Goal: Task Accomplishment & Management: Manage account settings

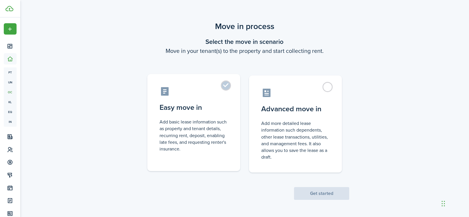
click at [229, 84] on label "Easy move in Add basic lease information such as property and tenant details, r…" at bounding box center [193, 122] width 93 height 97
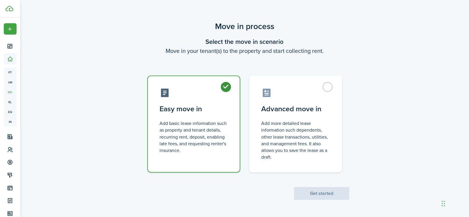
radio input "true"
click at [313, 195] on button "Get started" at bounding box center [321, 193] width 55 height 13
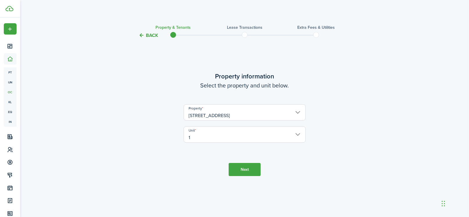
click at [244, 171] on button "Next" at bounding box center [245, 169] width 32 height 13
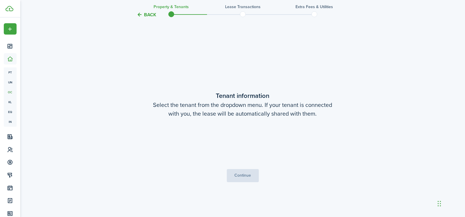
scroll to position [178, 0]
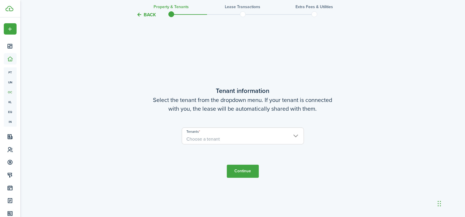
click at [235, 134] on span "Choose a tenant" at bounding box center [242, 139] width 121 height 10
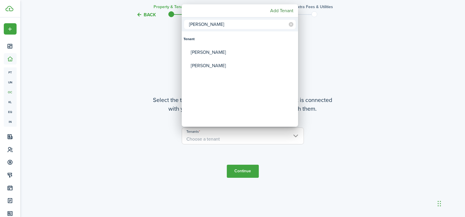
type input "[PERSON_NAME]"
click at [338, 73] on div at bounding box center [233, 109] width 558 height 310
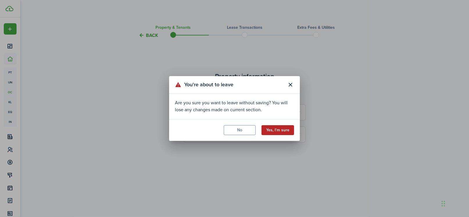
click at [269, 131] on button "Yes, I'm sure" at bounding box center [278, 130] width 33 height 10
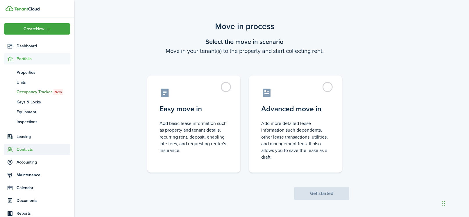
click at [26, 148] on span "Contacts" at bounding box center [44, 149] width 54 height 6
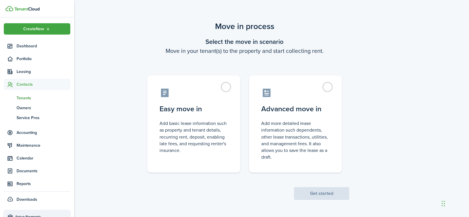
click at [27, 95] on span "Tenants" at bounding box center [44, 98] width 54 height 6
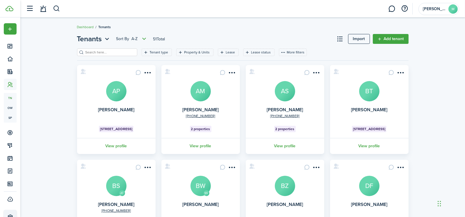
click at [111, 53] on input "search" at bounding box center [109, 53] width 51 height 6
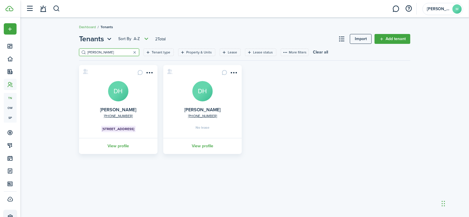
type input "[PERSON_NAME]"
click at [146, 108] on card "[PHONE_NUMBER] [PERSON_NAME] DH [STREET_ADDRESS] View profile" at bounding box center [118, 109] width 78 height 89
click at [115, 94] on avatar-text "DH" at bounding box center [118, 91] width 20 height 20
click at [226, 121] on card "[PHONE_NUMBER] [PERSON_NAME] DH No lease View profile" at bounding box center [202, 109] width 78 height 89
click at [232, 68] on menu-btn-icon "Open menu" at bounding box center [234, 73] width 10 height 10
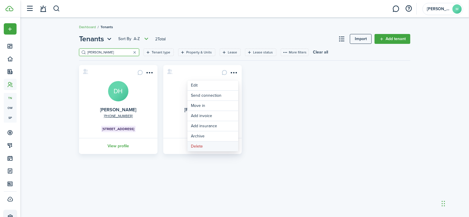
click at [228, 145] on button "Delete" at bounding box center [212, 147] width 51 height 10
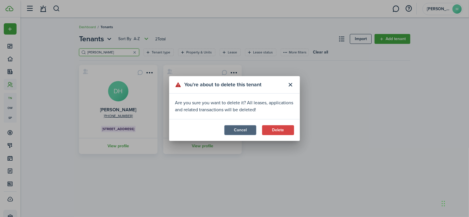
click at [242, 132] on button "Cancel" at bounding box center [240, 130] width 32 height 10
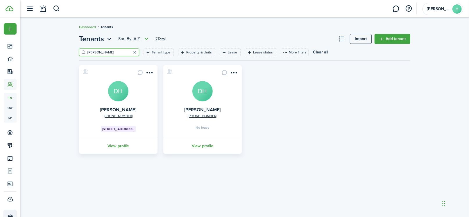
click at [208, 92] on avatar-text "DH" at bounding box center [202, 91] width 20 height 20
click at [134, 95] on card "[PHONE_NUMBER] [PERSON_NAME] DH [STREET_ADDRESS] View profile" at bounding box center [118, 109] width 78 height 89
click at [120, 144] on link "View profile" at bounding box center [118, 146] width 80 height 16
click at [231, 71] on menu-btn-icon "Open menu" at bounding box center [234, 73] width 10 height 10
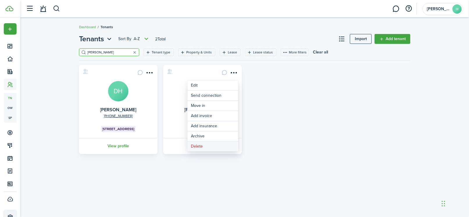
click at [211, 143] on button "Delete" at bounding box center [212, 147] width 51 height 10
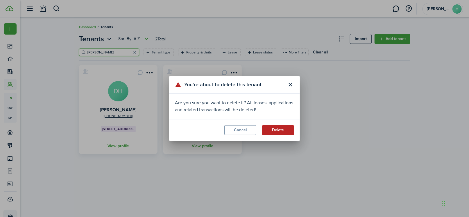
click at [268, 128] on button "Delete" at bounding box center [278, 130] width 32 height 10
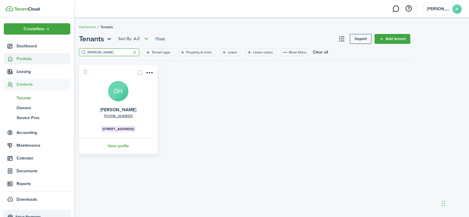
click at [22, 59] on span "Portfolio" at bounding box center [44, 59] width 54 height 6
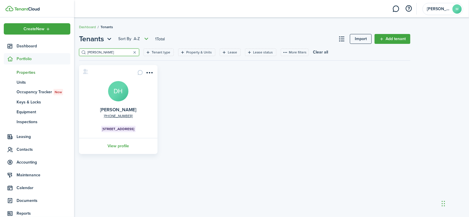
click at [26, 71] on span "Properties" at bounding box center [44, 72] width 54 height 6
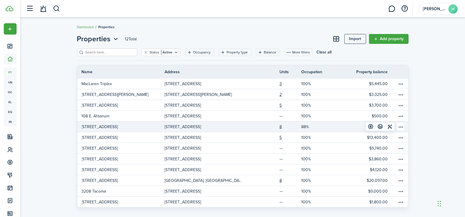
click at [178, 127] on p "[STREET_ADDRESS]" at bounding box center [182, 127] width 36 height 6
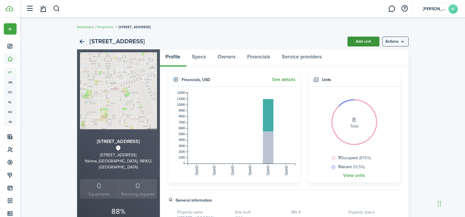
click at [373, 44] on link "Add unit" at bounding box center [363, 42] width 32 height 10
click at [201, 57] on link "Specs" at bounding box center [199, 57] width 26 height 17
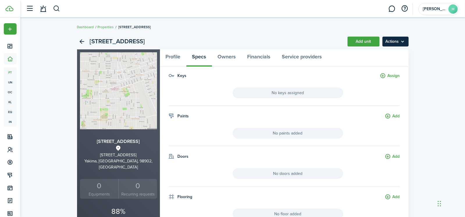
click at [406, 41] on menu-btn "Actions" at bounding box center [395, 42] width 26 height 10
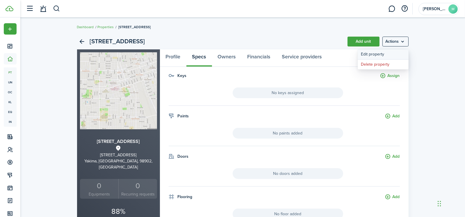
click at [396, 55] on link "Edit property" at bounding box center [382, 54] width 51 height 10
click at [101, 28] on link "Properties" at bounding box center [106, 26] width 16 height 5
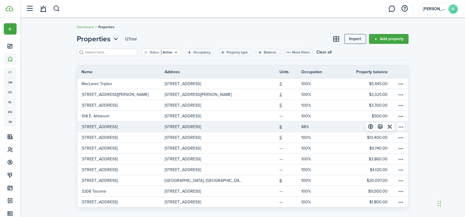
scroll to position [6, 0]
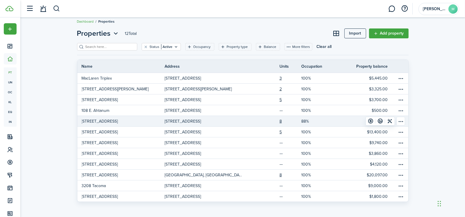
click at [171, 122] on p "[STREET_ADDRESS]" at bounding box center [182, 121] width 36 height 6
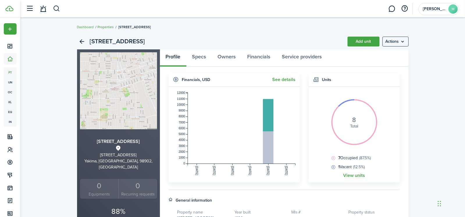
click at [103, 26] on link "Properties" at bounding box center [106, 26] width 16 height 5
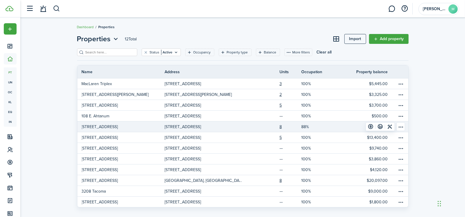
click at [177, 125] on p "[STREET_ADDRESS]" at bounding box center [182, 127] width 36 height 6
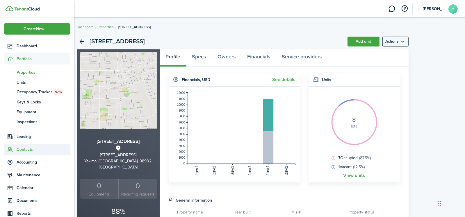
click at [29, 148] on span "Contacts" at bounding box center [44, 149] width 54 height 6
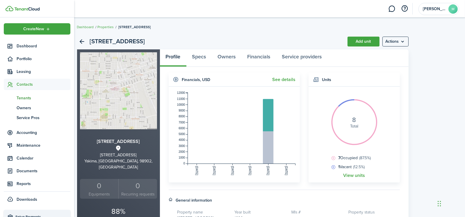
click at [32, 99] on span "Tenants" at bounding box center [44, 98] width 54 height 6
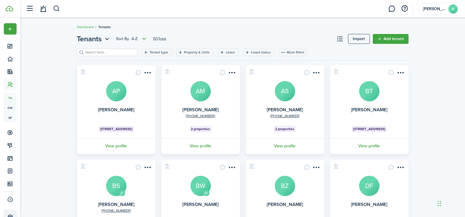
click at [121, 54] on input "search" at bounding box center [109, 53] width 51 height 6
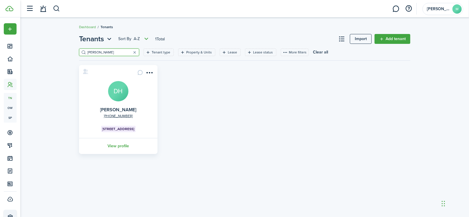
type input "[PERSON_NAME]"
click at [123, 87] on avatar-text "DH" at bounding box center [118, 91] width 20 height 20
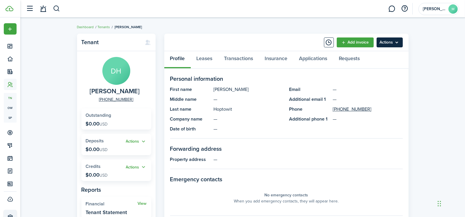
click at [397, 40] on menu-btn "Actions" at bounding box center [389, 42] width 26 height 10
click at [202, 57] on link "Leases" at bounding box center [205, 59] width 28 height 17
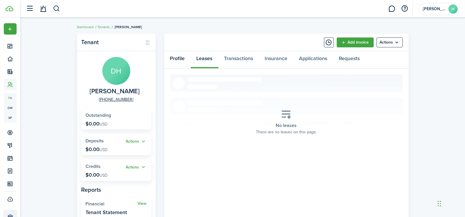
click at [173, 58] on link "Profile" at bounding box center [177, 59] width 26 height 17
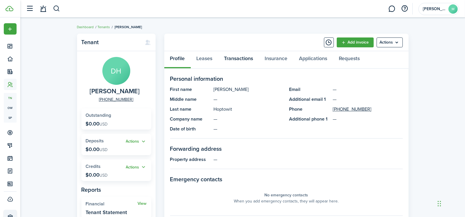
click at [240, 60] on link "Transactions" at bounding box center [238, 59] width 41 height 17
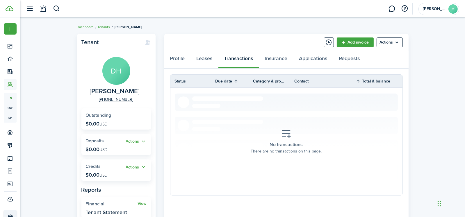
click at [116, 70] on avatar-text "DH" at bounding box center [116, 71] width 28 height 28
click at [400, 41] on menu-btn "Actions" at bounding box center [389, 42] width 26 height 10
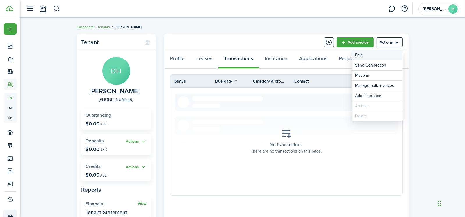
click at [388, 56] on link "Edit" at bounding box center [377, 55] width 51 height 10
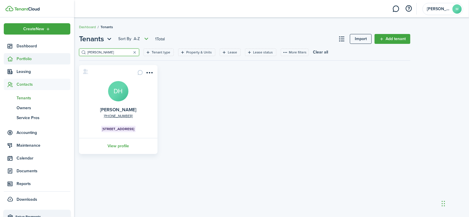
click at [32, 61] on span "Portfolio" at bounding box center [44, 59] width 54 height 6
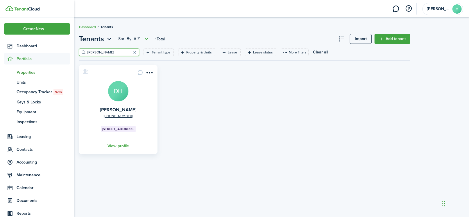
click at [31, 72] on span "Properties" at bounding box center [44, 72] width 54 height 6
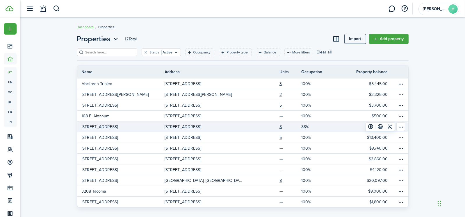
click at [201, 127] on p "[STREET_ADDRESS]" at bounding box center [182, 127] width 36 height 6
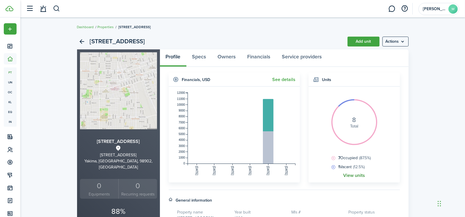
click at [354, 175] on link "View units" at bounding box center [354, 175] width 22 height 5
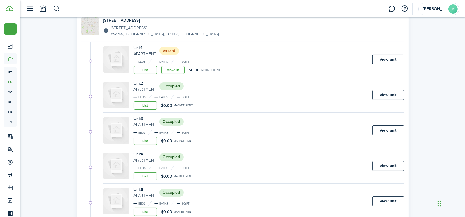
scroll to position [58, 0]
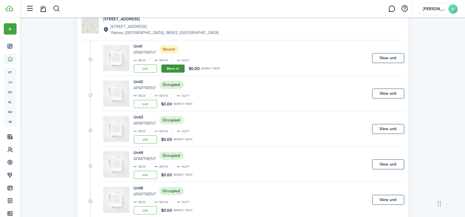
click at [173, 68] on link "Move in" at bounding box center [172, 69] width 23 height 8
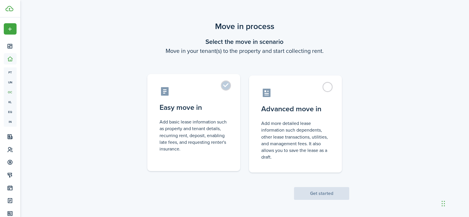
click at [229, 83] on label "Easy move in Add basic lease information such as property and tenant details, r…" at bounding box center [193, 122] width 93 height 97
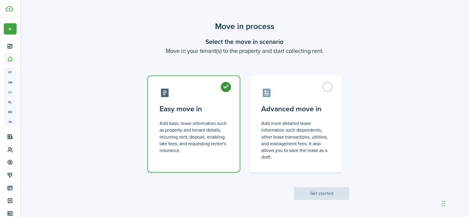
radio input "true"
click at [307, 193] on button "Get started" at bounding box center [321, 193] width 55 height 13
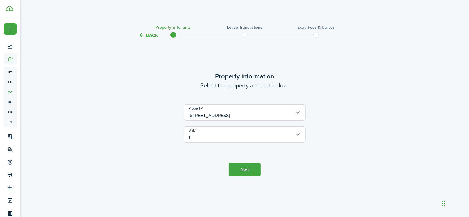
click at [246, 168] on button "Next" at bounding box center [245, 169] width 32 height 13
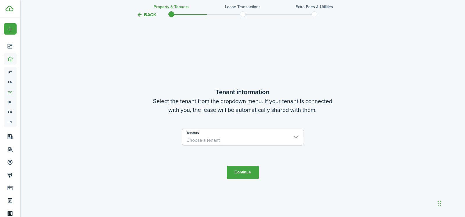
scroll to position [178, 0]
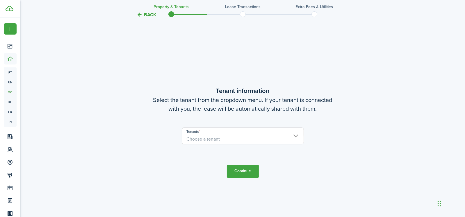
click at [227, 135] on span "Choose a tenant" at bounding box center [242, 139] width 121 height 10
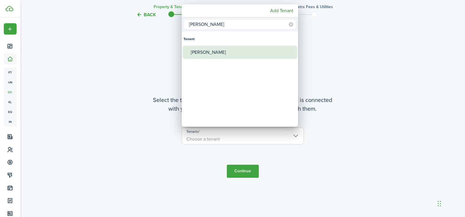
type input "[PERSON_NAME]"
click at [209, 51] on div "[PERSON_NAME]" at bounding box center [242, 52] width 103 height 13
type input "[PERSON_NAME]"
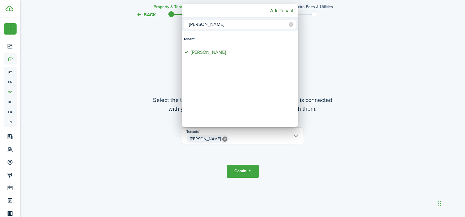
click at [239, 173] on div at bounding box center [233, 109] width 558 height 310
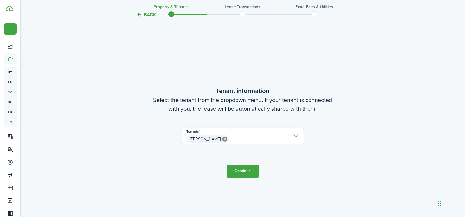
click at [244, 170] on button "Continue" at bounding box center [243, 171] width 32 height 13
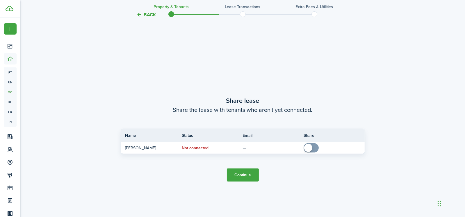
scroll to position [395, 0]
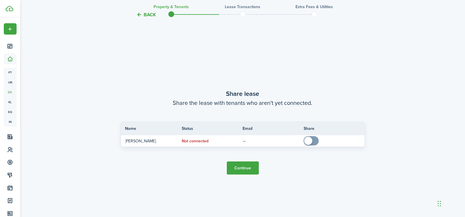
click at [249, 169] on button "Continue" at bounding box center [243, 168] width 32 height 13
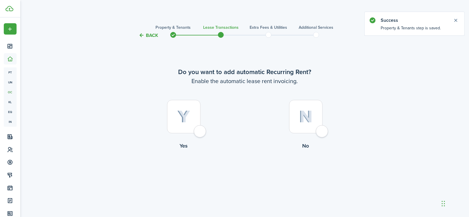
click at [199, 130] on div at bounding box center [183, 116] width 33 height 33
radio input "true"
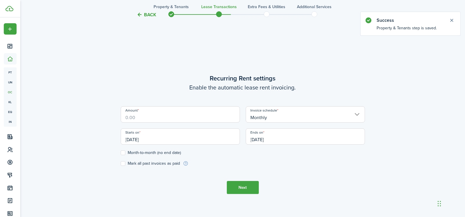
scroll to position [178, 0]
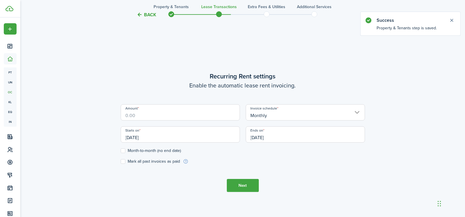
click at [166, 113] on input "Amount" at bounding box center [180, 112] width 119 height 16
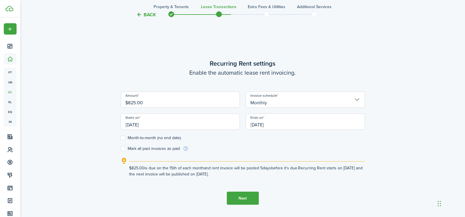
click at [178, 121] on input "[DATE]" at bounding box center [180, 122] width 119 height 16
type input "$825.00"
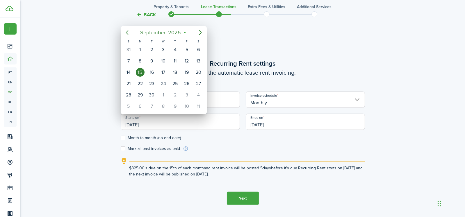
click at [127, 31] on icon "Previous page" at bounding box center [127, 32] width 7 height 7
click at [187, 50] on div "1" at bounding box center [186, 49] width 9 height 9
type input "[DATE]"
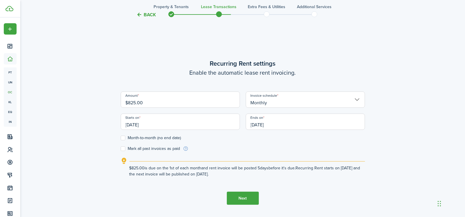
click at [124, 139] on label "Month-to-month (no end date)" at bounding box center [151, 138] width 60 height 5
click at [121, 138] on input "Month-to-month (no end date)" at bounding box center [120, 138] width 0 height 0
checkbox input "true"
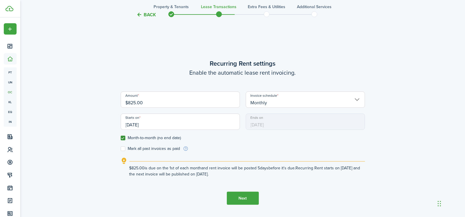
click at [237, 197] on button "Next" at bounding box center [243, 198] width 32 height 13
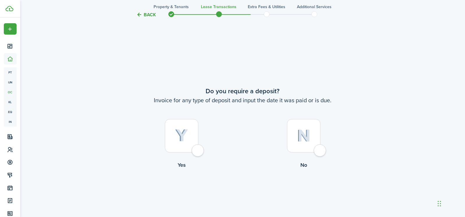
scroll to position [395, 0]
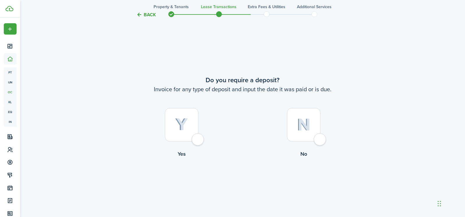
click at [320, 137] on div at bounding box center [303, 124] width 33 height 33
radio input "true"
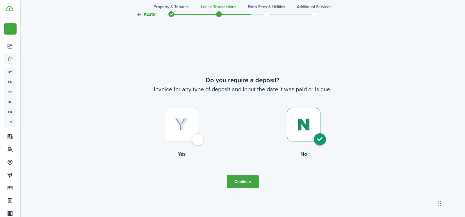
click at [241, 183] on button "Continue" at bounding box center [243, 181] width 32 height 13
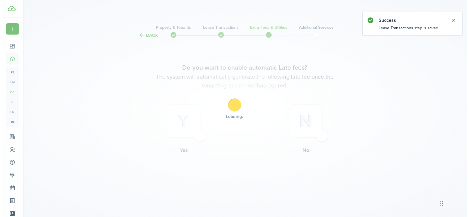
scroll to position [0, 0]
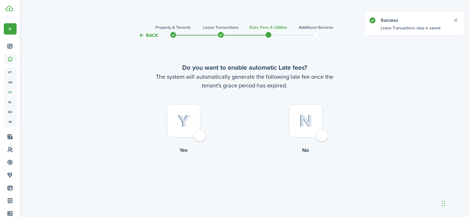
click at [319, 134] on div at bounding box center [305, 120] width 33 height 33
radio input "true"
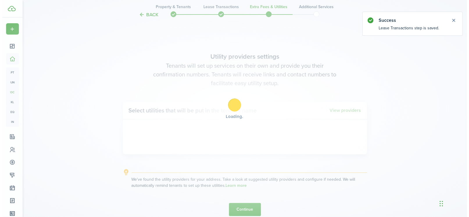
scroll to position [178, 0]
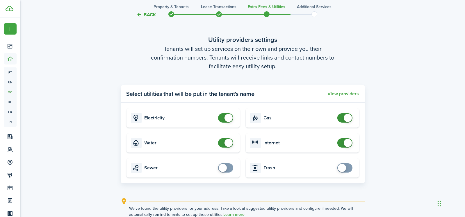
checkbox input "false"
click at [225, 118] on span at bounding box center [228, 118] width 8 height 8
checkbox input "false"
click at [223, 143] on span at bounding box center [226, 142] width 6 height 9
checkbox input "false"
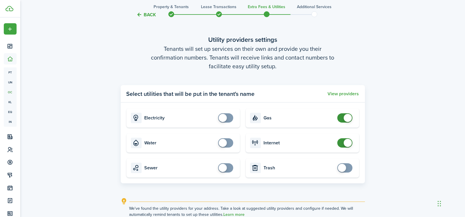
click at [342, 117] on span at bounding box center [345, 117] width 6 height 9
checkbox input "false"
click at [346, 143] on span at bounding box center [347, 143] width 8 height 8
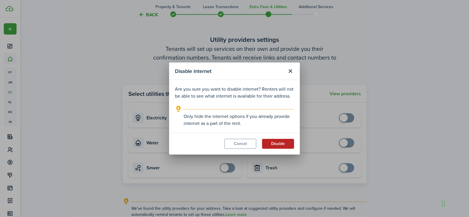
click at [280, 145] on button "Disable" at bounding box center [278, 144] width 32 height 10
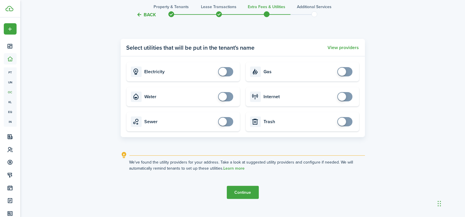
scroll to position [233, 0]
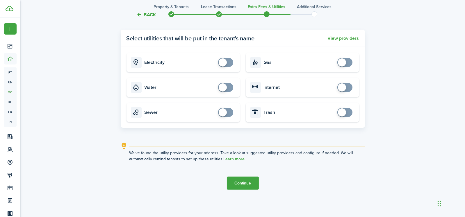
click at [254, 182] on button "Continue" at bounding box center [243, 183] width 32 height 13
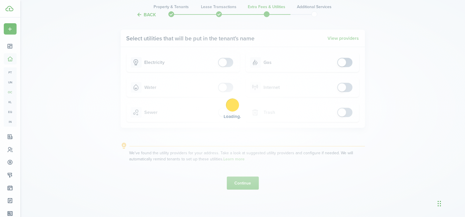
scroll to position [0, 0]
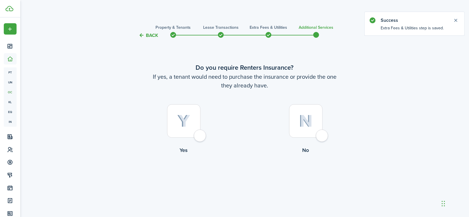
click at [321, 134] on div at bounding box center [305, 120] width 33 height 33
radio input "true"
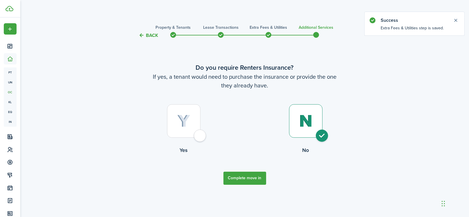
click at [232, 178] on button "Complete move in" at bounding box center [244, 178] width 43 height 13
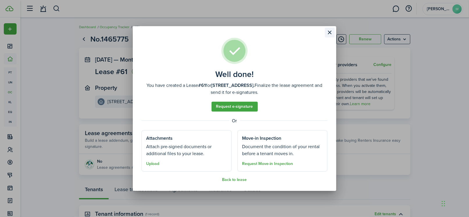
click at [333, 31] on button "Close modal" at bounding box center [330, 33] width 10 height 10
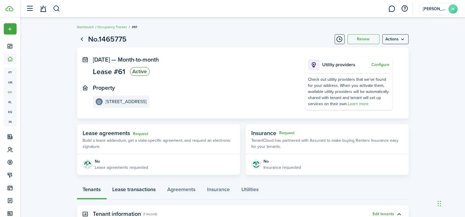
click at [147, 191] on link "Lease transactions" at bounding box center [134, 190] width 55 height 17
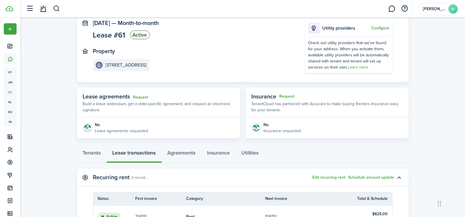
scroll to position [119, 0]
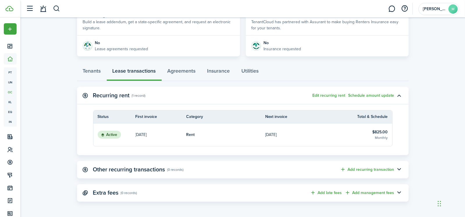
click at [187, 133] on table-info-title "Rent" at bounding box center [190, 135] width 8 height 6
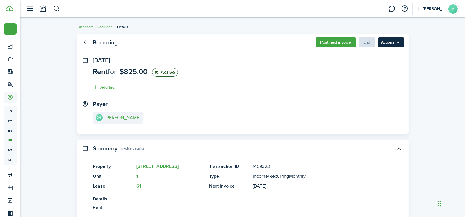
click at [403, 43] on menu-btn "Actions" at bounding box center [391, 42] width 26 height 10
click at [422, 64] on recurring-view "Recurring Post next invoice End Actions [DATE] Rent for $825.00 Active Add tag …" at bounding box center [242, 138] width 444 height 215
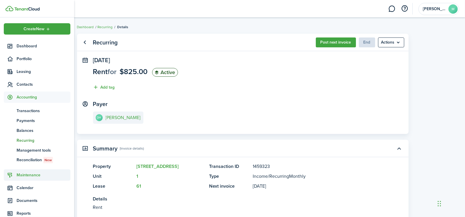
scroll to position [29, 0]
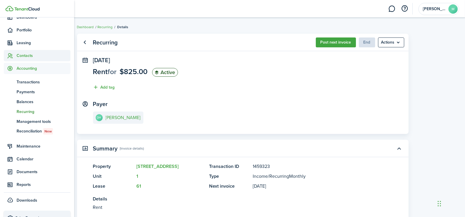
click at [31, 54] on span "Contacts" at bounding box center [44, 56] width 54 height 6
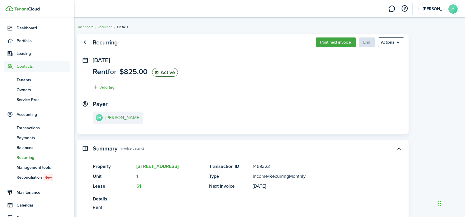
scroll to position [16, 0]
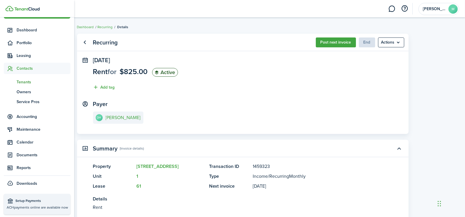
click at [34, 81] on span "Tenants" at bounding box center [44, 82] width 54 height 6
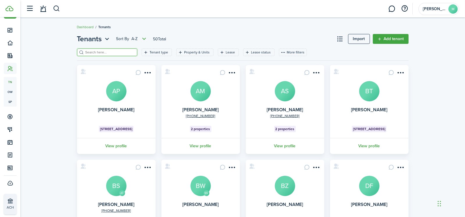
click at [124, 53] on input "search" at bounding box center [109, 53] width 51 height 6
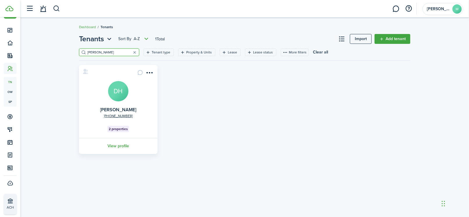
type input "[PERSON_NAME]"
click at [119, 95] on avatar-text "DH" at bounding box center [118, 91] width 20 height 20
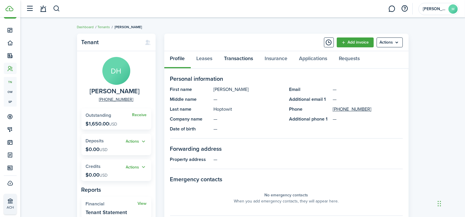
click at [235, 58] on link "Transactions" at bounding box center [238, 59] width 41 height 17
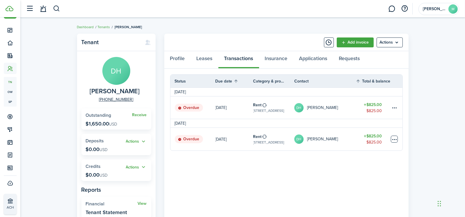
click at [394, 138] on table-menu-btn-icon at bounding box center [394, 139] width 7 height 7
click at [390, 139] on link "Mark as paid" at bounding box center [372, 140] width 51 height 10
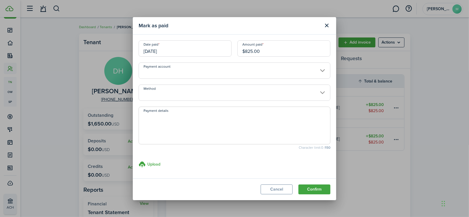
click at [180, 49] on input "[DATE]" at bounding box center [185, 48] width 93 height 16
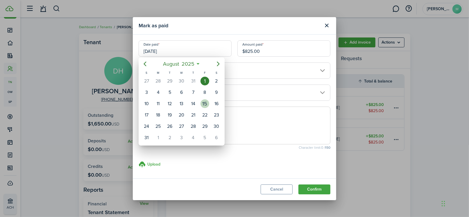
click at [203, 101] on div "15" at bounding box center [205, 103] width 9 height 9
type input "[DATE]"
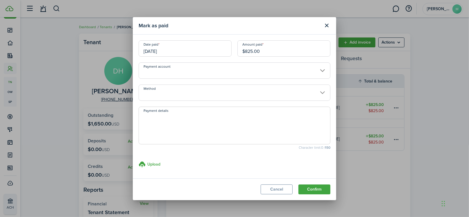
click at [161, 95] on input "Method" at bounding box center [235, 93] width 192 height 16
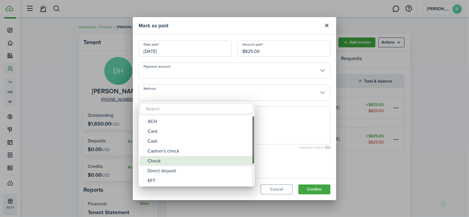
click at [167, 160] on div "Check" at bounding box center [199, 161] width 103 height 10
type input "Check"
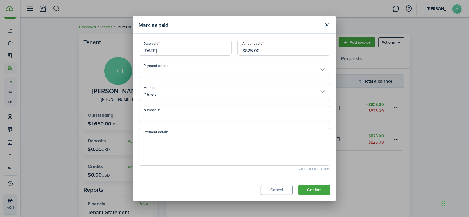
click at [158, 116] on input "Number, #" at bounding box center [235, 114] width 192 height 16
type input "315500"
click at [159, 137] on textarea "Payment details" at bounding box center [234, 149] width 191 height 28
type textarea "Receipt # 0040137"
click at [311, 187] on button "Confirm" at bounding box center [314, 190] width 32 height 10
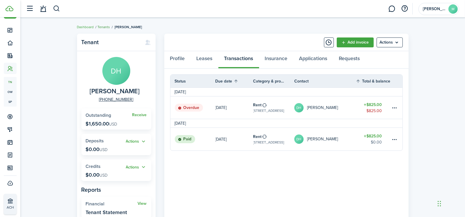
click at [104, 25] on link "Tenants" at bounding box center [104, 26] width 12 height 5
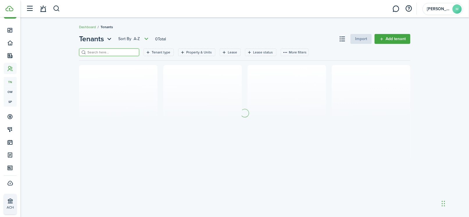
click at [105, 52] on input "search" at bounding box center [111, 53] width 51 height 6
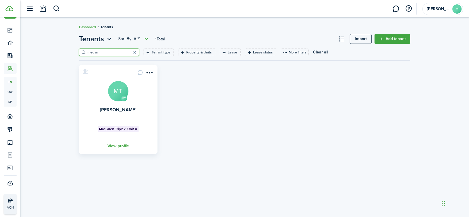
type input "megan"
click at [120, 86] on avatar-text "MT" at bounding box center [118, 91] width 20 height 20
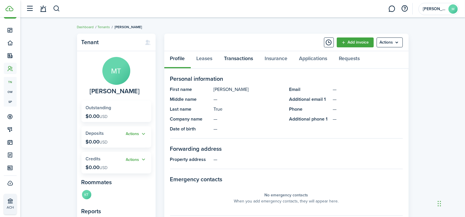
click at [240, 61] on link "Transactions" at bounding box center [238, 59] width 41 height 17
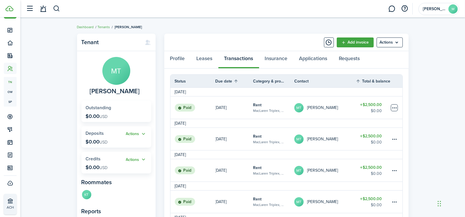
click at [393, 108] on table-menu-btn-icon at bounding box center [394, 107] width 7 height 7
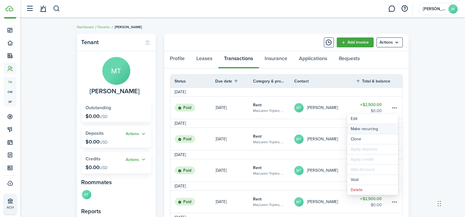
click at [381, 126] on link "Make recurring" at bounding box center [372, 129] width 51 height 10
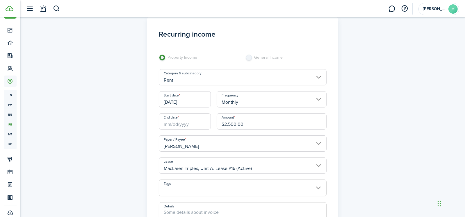
scroll to position [5, 0]
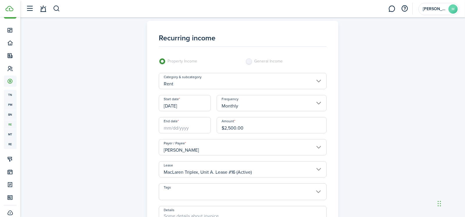
click at [191, 126] on input "End date" at bounding box center [185, 125] width 52 height 16
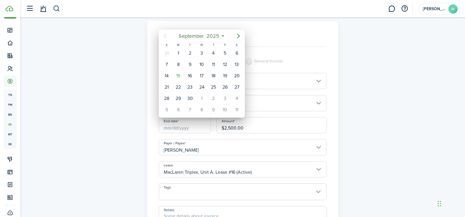
click at [223, 35] on icon at bounding box center [223, 36] width 6 height 6
click at [222, 35] on mbsc-button "[DATE]" at bounding box center [199, 36] width 48 height 10
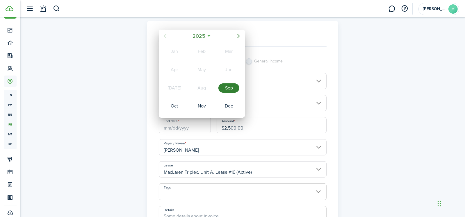
click at [239, 38] on icon "Next page" at bounding box center [238, 36] width 7 height 7
click at [227, 101] on div "Dec" at bounding box center [228, 105] width 21 height 9
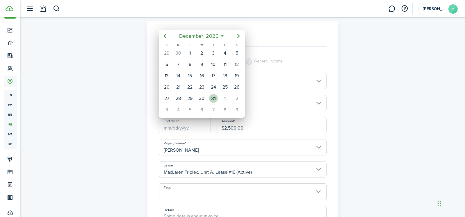
click at [215, 96] on div "31" at bounding box center [213, 98] width 9 height 9
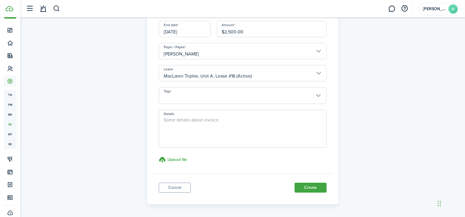
scroll to position [121, 0]
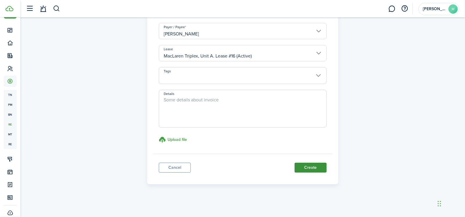
click at [298, 165] on button "Create" at bounding box center [310, 168] width 32 height 10
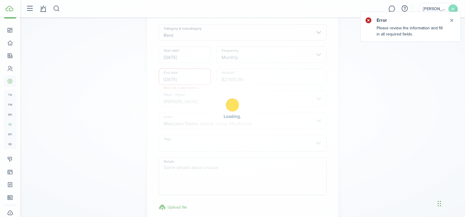
scroll to position [22, 0]
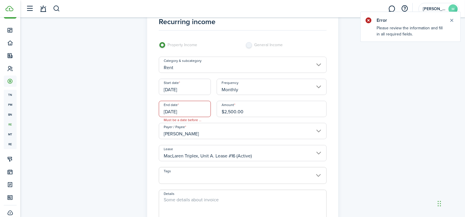
click at [199, 110] on input "[DATE]" at bounding box center [185, 109] width 52 height 16
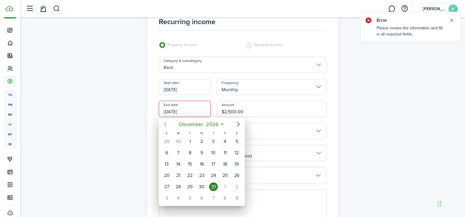
click at [165, 121] on icon "Previous page" at bounding box center [165, 124] width 7 height 7
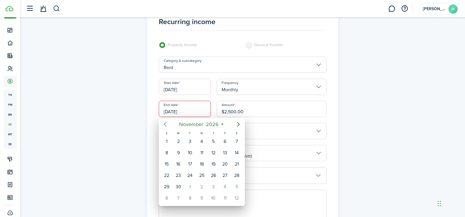
click at [165, 121] on icon "Previous page" at bounding box center [165, 124] width 7 height 7
click at [192, 141] on div "1" at bounding box center [190, 141] width 9 height 9
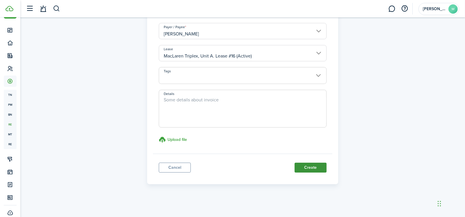
click at [305, 167] on button "Create" at bounding box center [310, 168] width 32 height 10
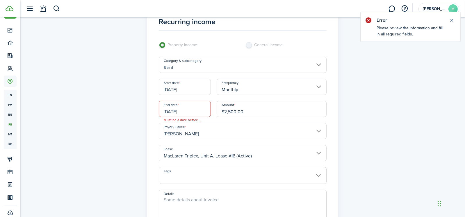
click at [196, 111] on input "[DATE]" at bounding box center [185, 109] width 52 height 16
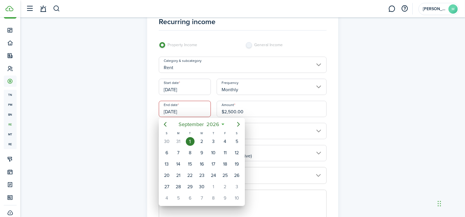
click at [196, 111] on div at bounding box center [233, 109] width 558 height 310
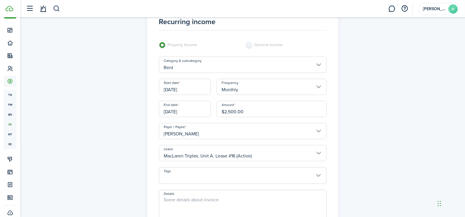
click at [314, 86] on input "Monthly" at bounding box center [272, 87] width 110 height 16
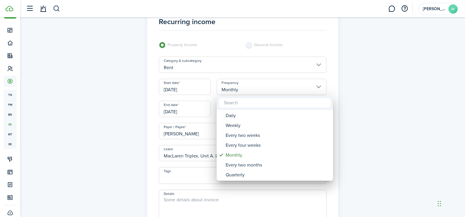
click at [330, 81] on div at bounding box center [233, 109] width 558 height 310
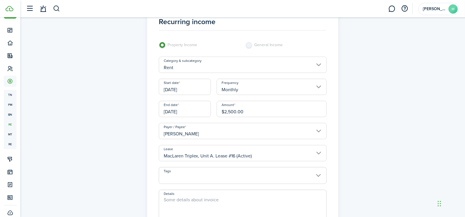
click at [182, 113] on input "[DATE]" at bounding box center [185, 109] width 52 height 16
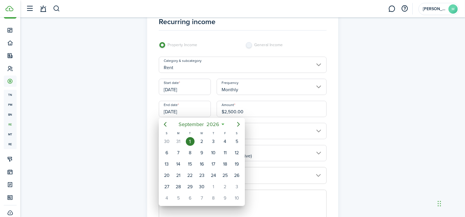
click at [189, 142] on div "1" at bounding box center [190, 141] width 9 height 9
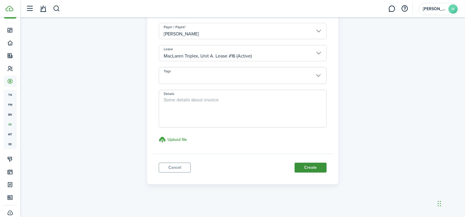
click at [297, 168] on button "Create" at bounding box center [310, 168] width 32 height 10
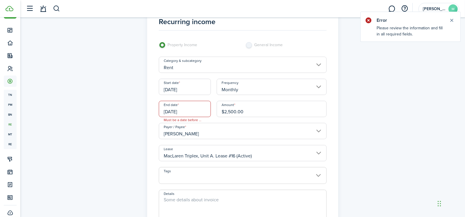
click at [197, 108] on input "[DATE]" at bounding box center [185, 109] width 52 height 16
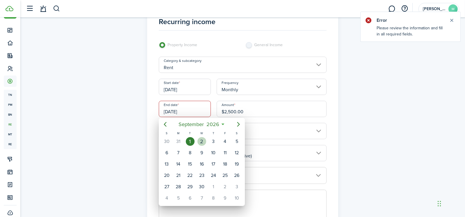
click at [197, 140] on div "2" at bounding box center [201, 141] width 9 height 9
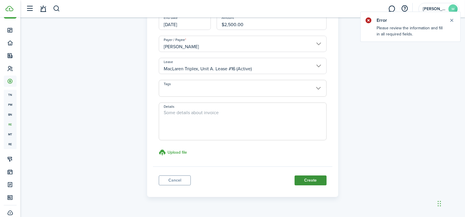
click at [303, 181] on button "Create" at bounding box center [310, 181] width 32 height 10
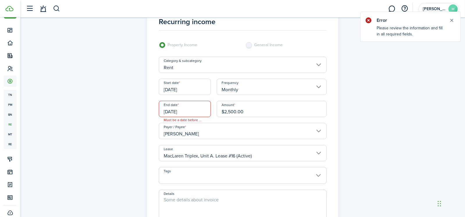
click at [196, 106] on input "[DATE]" at bounding box center [185, 109] width 52 height 16
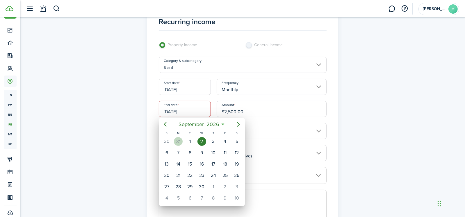
click at [178, 139] on div "31" at bounding box center [178, 141] width 9 height 9
type input "[DATE]"
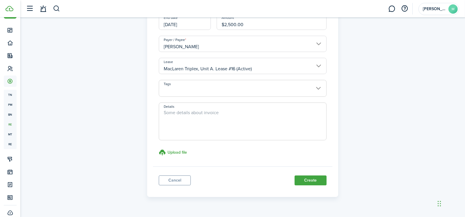
click at [308, 180] on button "Create" at bounding box center [310, 181] width 32 height 10
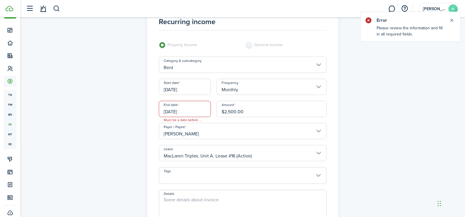
click at [182, 115] on input "[DATE]" at bounding box center [185, 109] width 52 height 16
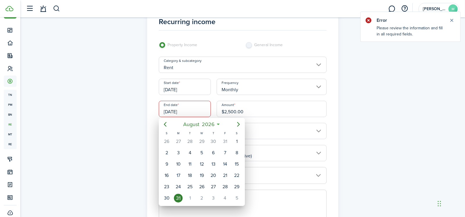
click at [185, 101] on div at bounding box center [233, 109] width 558 height 310
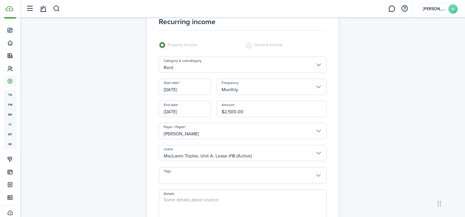
click at [450, 20] on div "Recurring income Property Income General Income Category & subcategory Rent Sta…" at bounding box center [242, 150] width 444 height 309
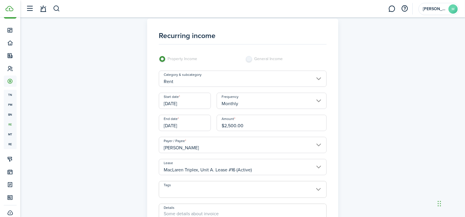
scroll to position [0, 0]
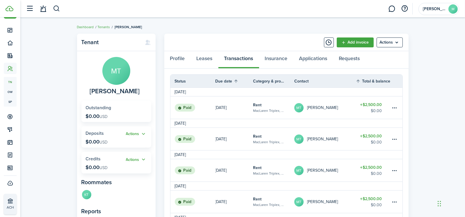
click at [343, 110] on link "MT [PERSON_NAME]" at bounding box center [325, 107] width 62 height 22
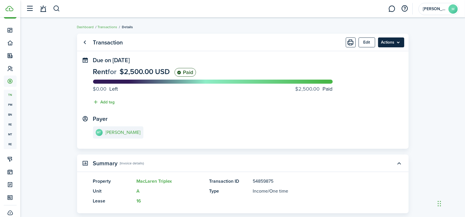
click at [401, 39] on menu-btn "Actions" at bounding box center [391, 42] width 26 height 10
drag, startPoint x: 411, startPoint y: 30, endPoint x: 393, endPoint y: 30, distance: 18.6
click at [411, 30] on dashboard-content "Dashboard Transactions Details Transaction Edit Actions Due on [DATE] Rent for …" at bounding box center [242, 157] width 444 height 315
click at [111, 24] on link "Transactions" at bounding box center [108, 26] width 20 height 5
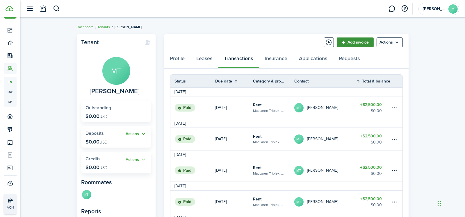
click at [367, 44] on link "Add invoice" at bounding box center [355, 42] width 37 height 10
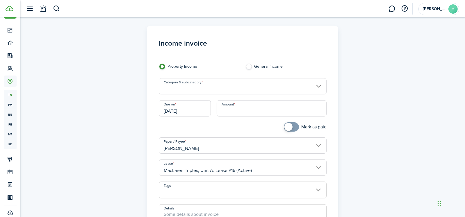
click at [223, 88] on input "Category & subcategory" at bounding box center [243, 86] width 168 height 16
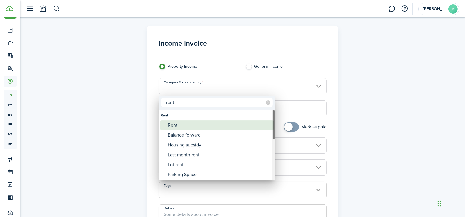
type input "rent"
click at [198, 125] on div "Rent" at bounding box center [219, 125] width 103 height 10
type input "Rent"
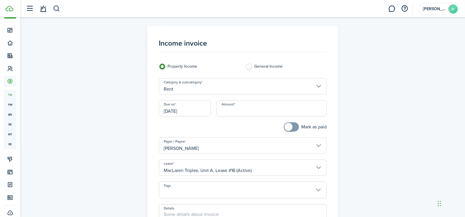
click at [244, 112] on input "Amount" at bounding box center [272, 108] width 110 height 16
click at [194, 109] on input "[DATE]" at bounding box center [185, 108] width 52 height 16
type input "$2,500.00"
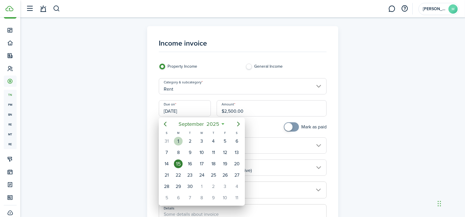
click at [179, 139] on div "1" at bounding box center [178, 141] width 9 height 9
type input "[DATE]"
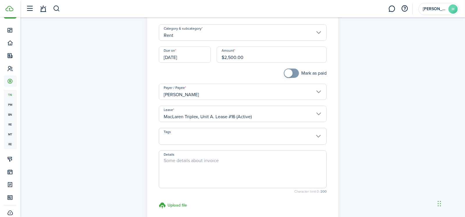
scroll to position [58, 0]
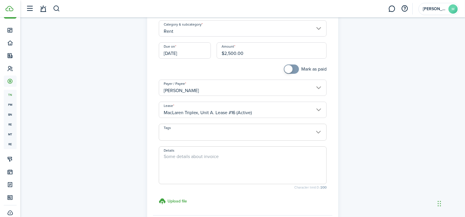
click at [294, 67] on span at bounding box center [291, 69] width 6 height 9
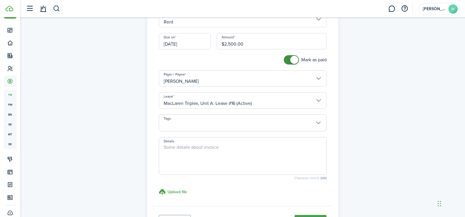
scroll to position [0, 0]
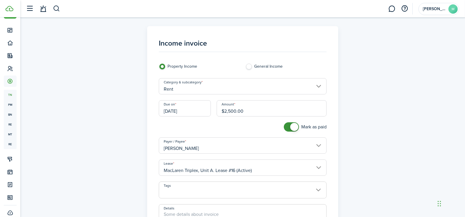
checkbox input "false"
click at [294, 124] on span at bounding box center [294, 127] width 8 height 8
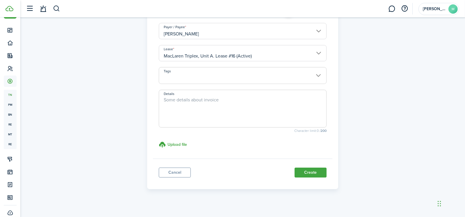
scroll to position [116, 0]
click at [312, 170] on button "Create" at bounding box center [310, 171] width 32 height 10
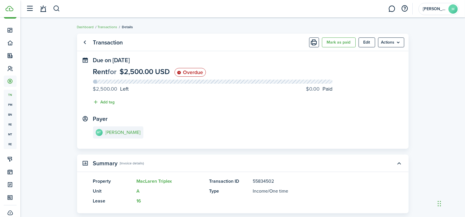
scroll to position [97, 0]
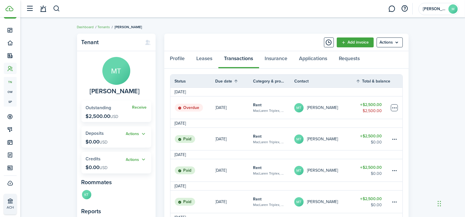
click at [392, 108] on table-menu-btn-icon at bounding box center [394, 107] width 7 height 7
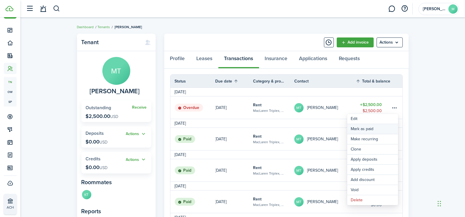
click at [378, 129] on link "Mark as paid" at bounding box center [372, 129] width 51 height 10
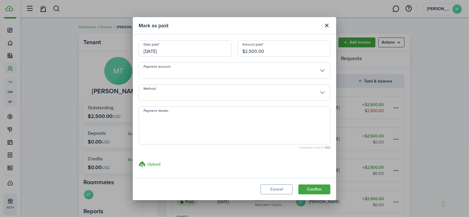
click at [180, 47] on input "[DATE]" at bounding box center [185, 48] width 93 height 16
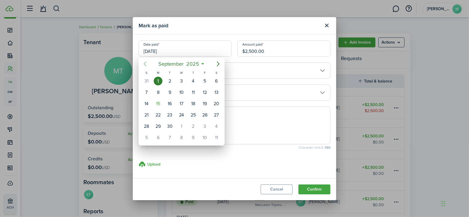
click at [143, 60] on icon "Previous page" at bounding box center [145, 63] width 7 height 7
click at [160, 115] on div "18" at bounding box center [158, 115] width 9 height 9
type input "[DATE]"
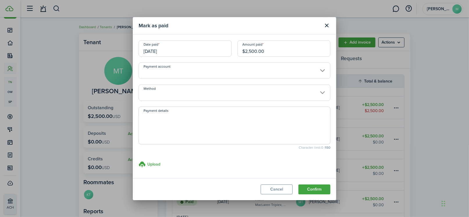
click at [164, 95] on input "Method" at bounding box center [235, 93] width 192 height 16
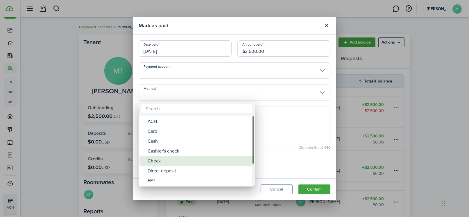
click at [162, 159] on div "Check" at bounding box center [199, 161] width 103 height 10
type input "Check"
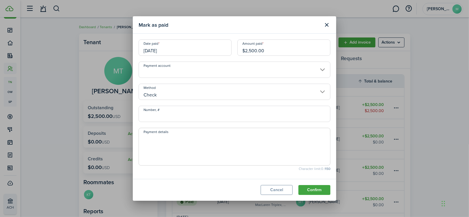
click at [163, 114] on input "Number, #" at bounding box center [235, 114] width 192 height 16
click at [158, 135] on textarea "Payment details" at bounding box center [234, 149] width 191 height 28
type textarea "M"
type textarea "Receipt # 0040138"
click at [319, 188] on button "Confirm" at bounding box center [314, 190] width 32 height 10
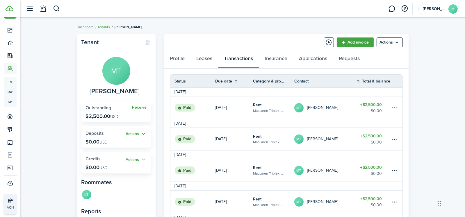
click at [313, 137] on table-profile-info-text "[PERSON_NAME]" at bounding box center [322, 139] width 31 height 5
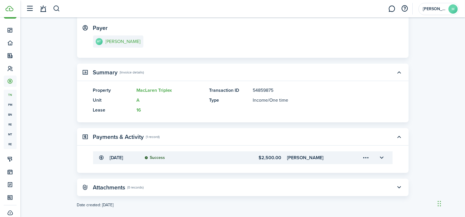
scroll to position [98, 0]
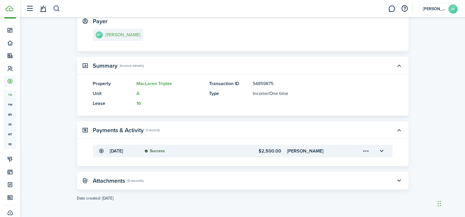
click at [364, 150] on menu-trigger-card "Open menu" at bounding box center [366, 151] width 10 height 10
click at [346, 163] on button "Edit" at bounding box center [345, 164] width 51 height 10
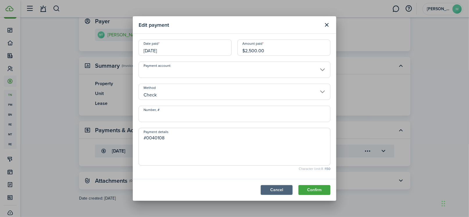
click at [284, 191] on button "Cancel" at bounding box center [277, 190] width 32 height 10
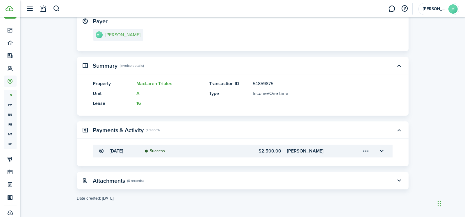
scroll to position [0, 0]
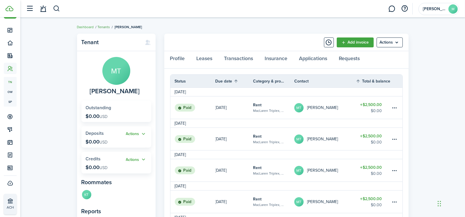
click at [106, 28] on link "Tenants" at bounding box center [104, 26] width 12 height 5
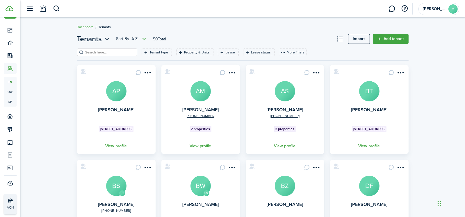
click at [112, 54] on input "search" at bounding box center [109, 53] width 51 height 6
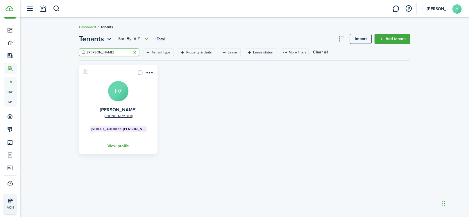
type input "[PERSON_NAME]"
click at [123, 89] on avatar-text "LV" at bounding box center [118, 91] width 20 height 20
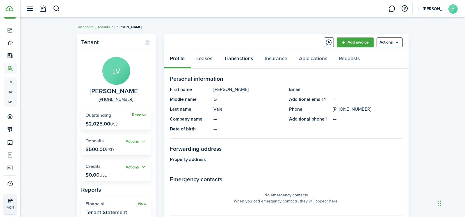
click at [233, 56] on link "Transactions" at bounding box center [238, 59] width 41 height 17
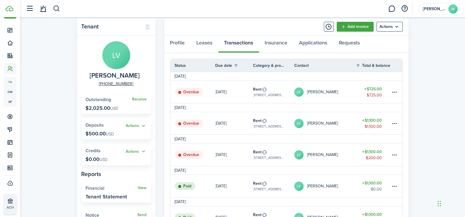
scroll to position [29, 0]
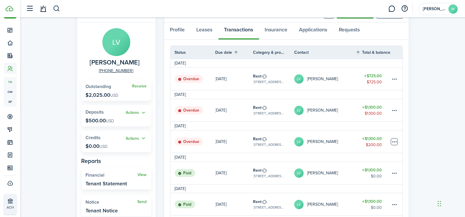
click at [395, 141] on table-menu-btn-icon at bounding box center [394, 141] width 7 height 7
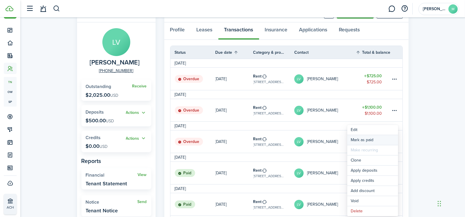
click at [381, 138] on link "Mark as paid" at bounding box center [372, 140] width 51 height 10
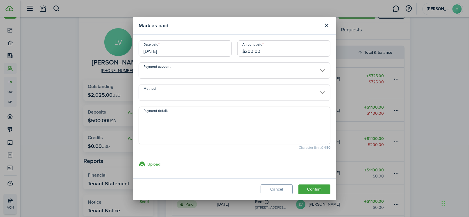
click at [175, 51] on input "[DATE]" at bounding box center [185, 48] width 93 height 16
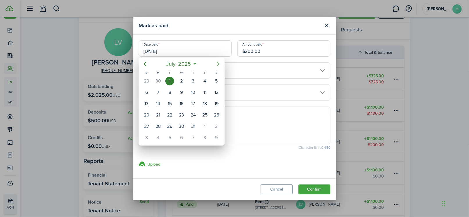
click at [218, 62] on icon "Next page" at bounding box center [218, 64] width 3 height 5
click at [160, 127] on div "25" at bounding box center [158, 126] width 9 height 9
type input "[DATE]"
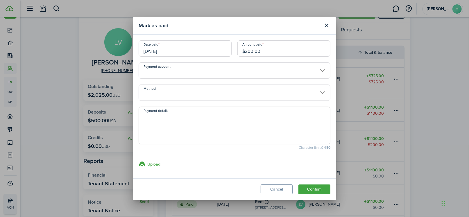
click at [152, 94] on input "Method" at bounding box center [235, 93] width 192 height 16
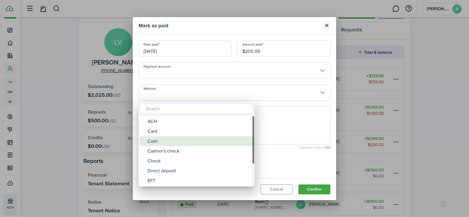
click at [161, 142] on div "Cash" at bounding box center [199, 141] width 103 height 10
type input "Cash"
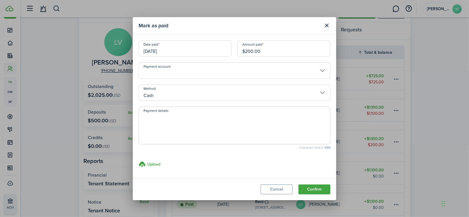
click at [155, 116] on textarea "Payment details" at bounding box center [234, 127] width 191 height 28
type textarea "Receipt # 0040140"
click at [315, 188] on button "Confirm" at bounding box center [314, 190] width 32 height 10
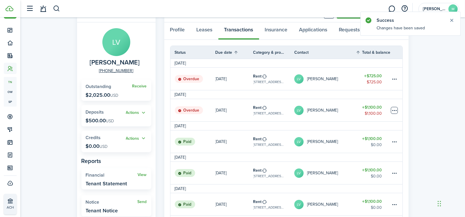
click at [394, 108] on table-menu-btn-icon at bounding box center [394, 110] width 7 height 7
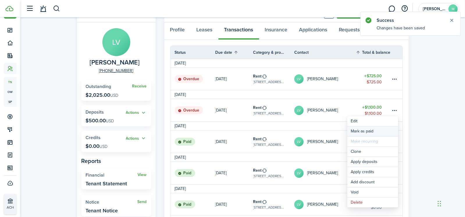
click at [367, 133] on link "Mark as paid" at bounding box center [372, 131] width 51 height 10
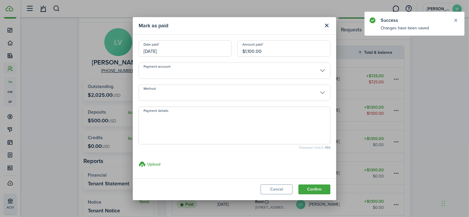
drag, startPoint x: 273, startPoint y: 50, endPoint x: 221, endPoint y: 53, distance: 53.0
click at [221, 53] on div "Date paid [DATE] Amount paid $1,100.00" at bounding box center [235, 51] width 198 height 22
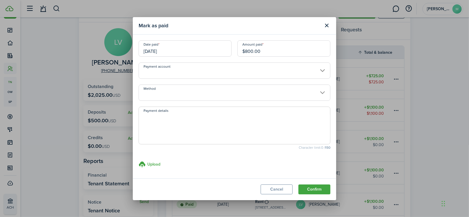
click at [221, 53] on input "[DATE]" at bounding box center [185, 48] width 93 height 16
type input "$800.00"
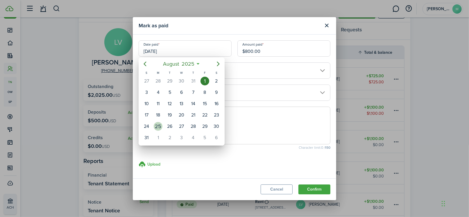
click at [159, 124] on div "25" at bounding box center [158, 126] width 9 height 9
type input "[DATE]"
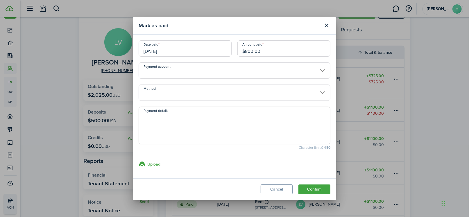
click at [162, 92] on input "Method" at bounding box center [235, 93] width 192 height 16
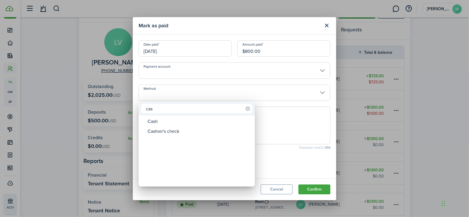
type input "cas"
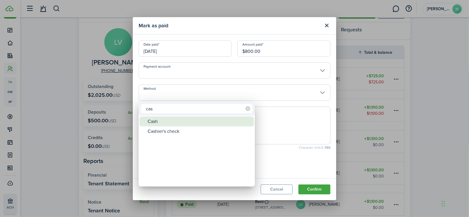
click at [166, 122] on div "Cash" at bounding box center [199, 122] width 103 height 10
type input "Cash"
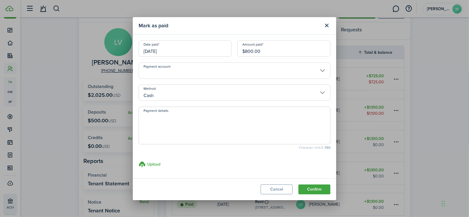
click at [165, 117] on textarea "Payment details" at bounding box center [234, 127] width 191 height 28
type textarea "Receipt # 0040140"
click at [315, 192] on button "Confirm" at bounding box center [314, 190] width 32 height 10
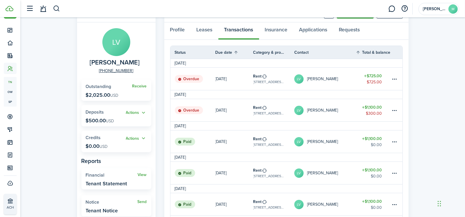
click at [323, 80] on table-profile-info-text "[PERSON_NAME]" at bounding box center [322, 79] width 31 height 5
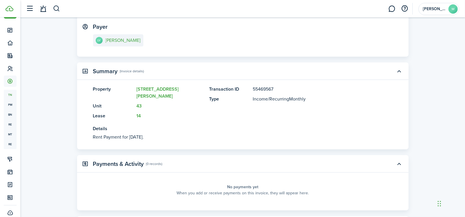
scroll to position [42, 0]
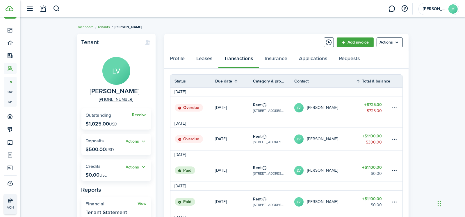
click at [105, 27] on link "Tenants" at bounding box center [104, 26] width 12 height 5
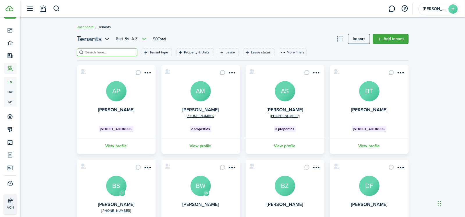
click at [99, 52] on input "search" at bounding box center [109, 53] width 51 height 6
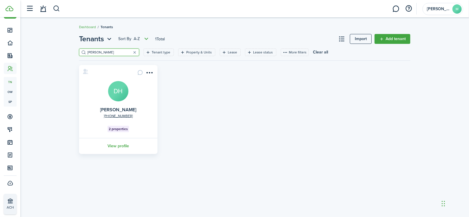
type input "[PERSON_NAME]"
click at [119, 94] on avatar-text "DH" at bounding box center [118, 91] width 20 height 20
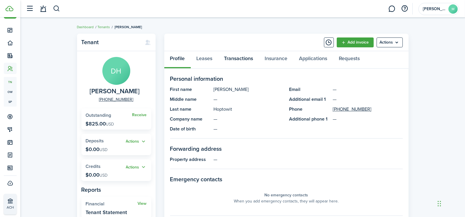
click at [243, 56] on link "Transactions" at bounding box center [238, 59] width 41 height 17
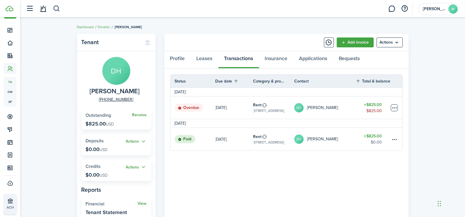
click at [393, 108] on table-menu-btn-icon at bounding box center [394, 107] width 7 height 7
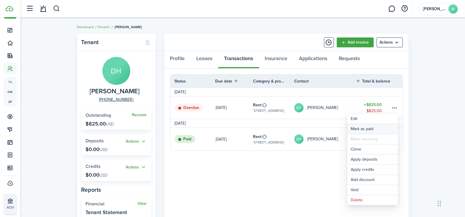
click at [362, 128] on link "Mark as paid" at bounding box center [372, 129] width 51 height 10
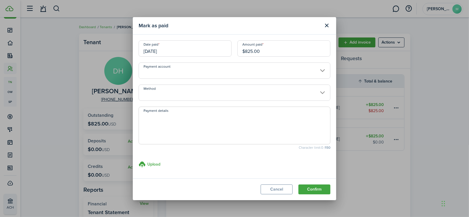
click at [174, 52] on input "[DATE]" at bounding box center [185, 48] width 93 height 16
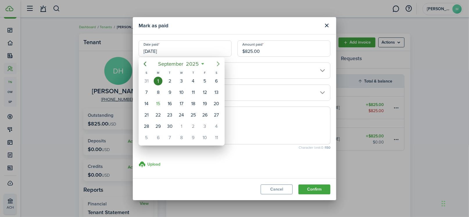
click at [218, 64] on icon "Next page" at bounding box center [218, 63] width 7 height 7
click at [143, 64] on icon "Previous page" at bounding box center [145, 63] width 7 height 7
click at [159, 122] on div "25" at bounding box center [158, 126] width 9 height 9
type input "[DATE]"
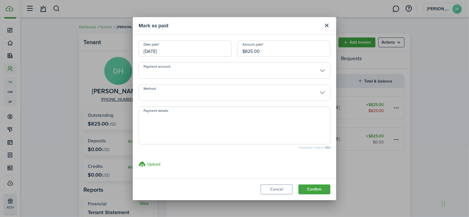
click at [160, 94] on input "Method" at bounding box center [235, 93] width 192 height 16
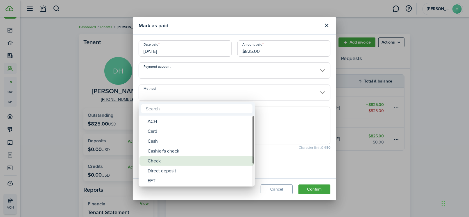
click at [169, 160] on div "Check" at bounding box center [199, 161] width 103 height 10
type input "Check"
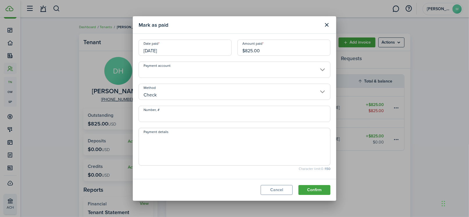
click at [157, 138] on textarea "Payment details" at bounding box center [234, 149] width 191 height 28
type textarea "Receipt # 0040141"
click at [319, 187] on button "Confirm" at bounding box center [314, 190] width 32 height 10
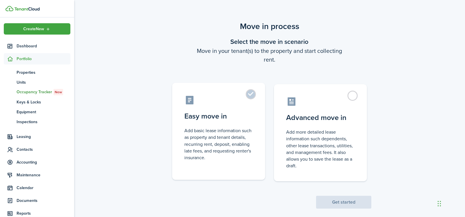
click at [243, 138] on control-radio-card-description "Add basic lease information such as property and tenant details, recurring rent…" at bounding box center [218, 144] width 69 height 34
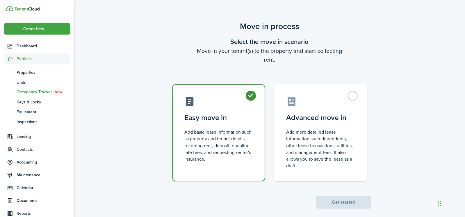
radio input "true"
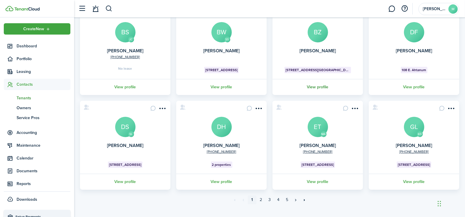
scroll to position [162, 0]
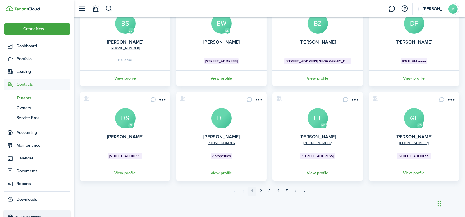
click at [324, 174] on link "View profile" at bounding box center [317, 173] width 92 height 16
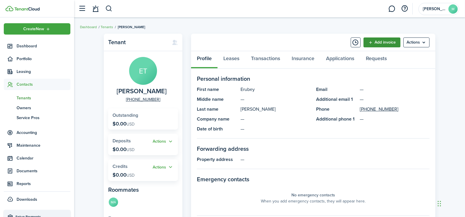
click at [379, 41] on link "Add invoice" at bounding box center [381, 42] width 37 height 10
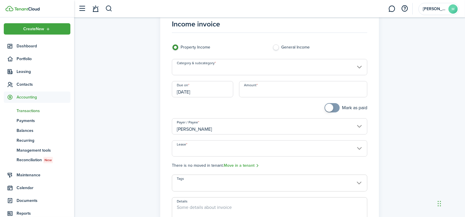
scroll to position [116, 0]
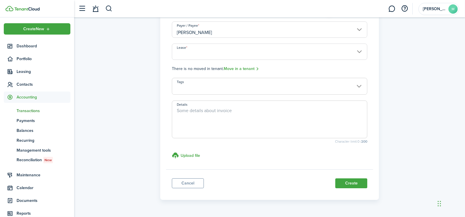
click at [360, 46] on input "Lease" at bounding box center [269, 52] width 195 height 16
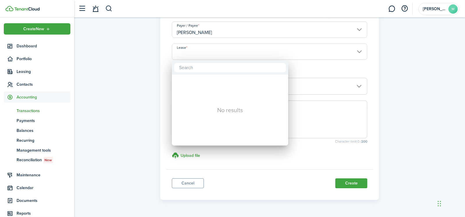
click at [407, 64] on div at bounding box center [233, 109] width 558 height 310
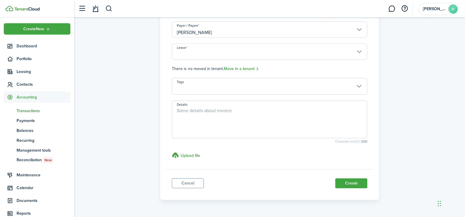
click at [193, 177] on panel-main-footer "Cancel Create" at bounding box center [269, 181] width 207 height 25
click at [194, 184] on link "Cancel" at bounding box center [188, 183] width 32 height 10
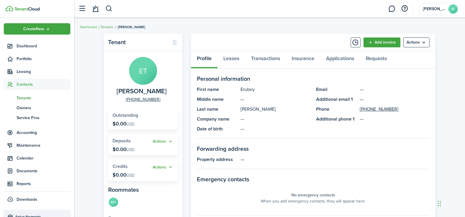
click at [106, 27] on link "Tenants" at bounding box center [107, 26] width 12 height 5
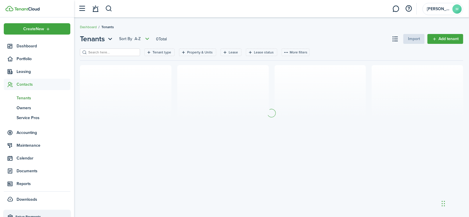
click at [109, 52] on input "search" at bounding box center [112, 53] width 51 height 6
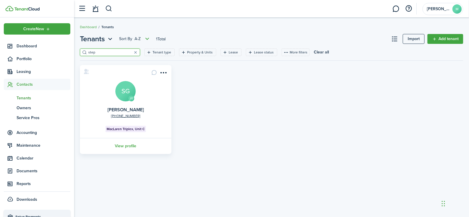
type input "step"
click at [124, 90] on avatar-text "SG" at bounding box center [125, 91] width 20 height 20
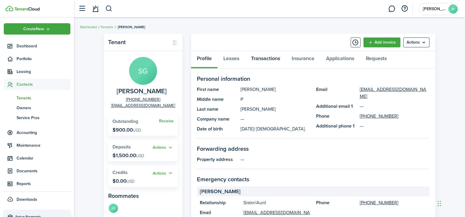
click at [275, 60] on link "Transactions" at bounding box center [265, 59] width 41 height 17
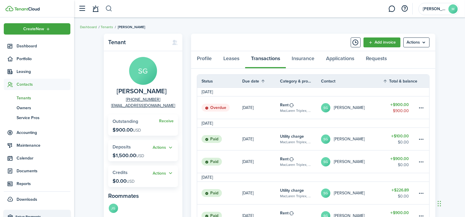
click at [106, 8] on button "button" at bounding box center [108, 9] width 7 height 10
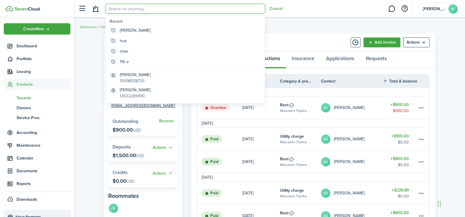
click at [122, 10] on input "search" at bounding box center [185, 9] width 160 height 10
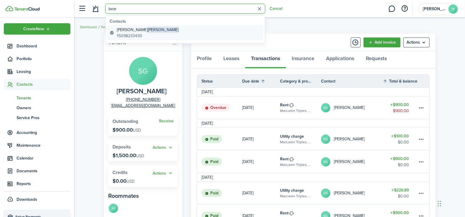
type input "bear"
click at [148, 30] on span "Bearss" at bounding box center [163, 30] width 31 height 6
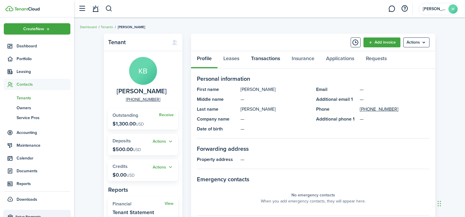
click at [274, 60] on link "Transactions" at bounding box center [265, 59] width 41 height 17
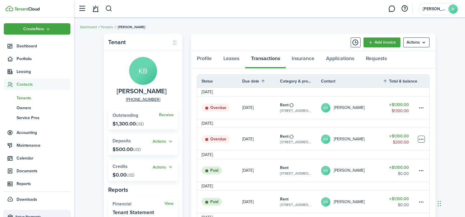
click at [421, 137] on table-menu-btn-icon at bounding box center [421, 139] width 7 height 7
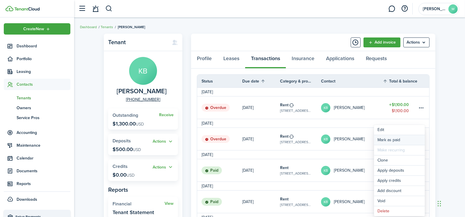
click at [405, 140] on link "Mark as paid" at bounding box center [399, 140] width 51 height 10
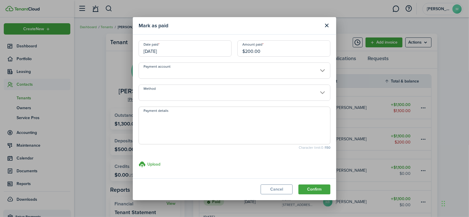
click at [174, 51] on input "[DATE]" at bounding box center [185, 48] width 93 height 16
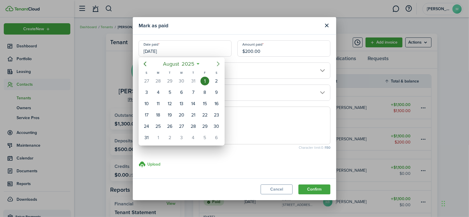
click at [217, 62] on icon "Next page" at bounding box center [218, 64] width 3 height 5
click at [205, 79] on div "5" at bounding box center [205, 81] width 9 height 9
type input "09/05/2025"
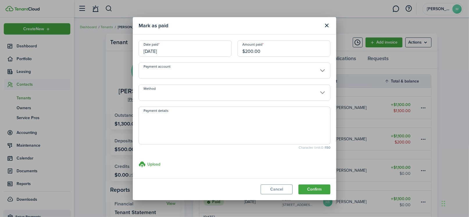
click at [161, 117] on textarea "Payment details" at bounding box center [234, 127] width 191 height 28
type textarea "Receipt# 0040159"
click at [310, 190] on button "Confirm" at bounding box center [314, 190] width 32 height 10
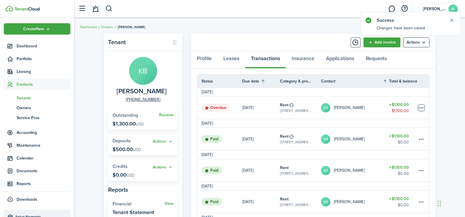
click at [423, 107] on table-menu-btn-icon at bounding box center [421, 107] width 7 height 7
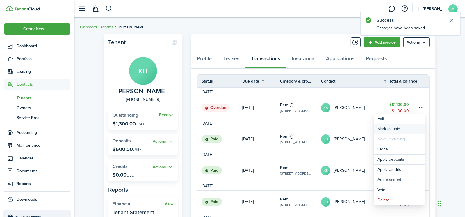
click at [393, 128] on link "Mark as paid" at bounding box center [399, 129] width 51 height 10
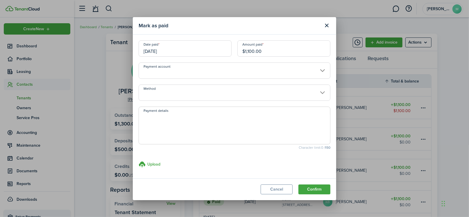
click at [277, 51] on input "$1,100.00" at bounding box center [283, 48] width 93 height 16
drag, startPoint x: 277, startPoint y: 51, endPoint x: 204, endPoint y: 54, distance: 72.4
click at [204, 54] on div "Date paid 09/01/2025 Amount paid $1,100.00" at bounding box center [235, 51] width 198 height 22
click at [212, 47] on input "[DATE]" at bounding box center [185, 48] width 93 height 16
type input "$800.00"
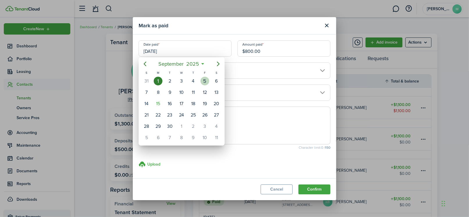
click at [203, 83] on div "5" at bounding box center [205, 81] width 9 height 9
type input "09/05/2025"
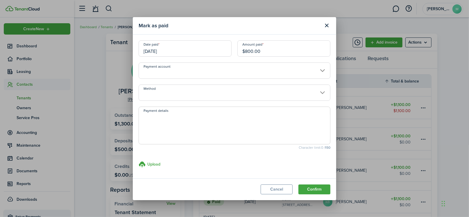
click at [159, 117] on textarea "Payment details" at bounding box center [234, 127] width 191 height 28
type textarea "Receipt # 0040159"
click at [315, 188] on button "Confirm" at bounding box center [314, 190] width 32 height 10
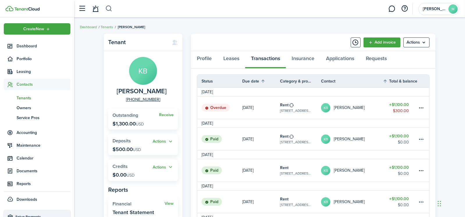
click at [110, 7] on button "button" at bounding box center [108, 9] width 7 height 10
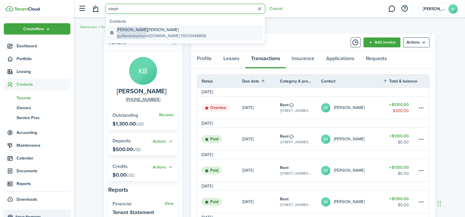
type input "steph"
click at [146, 32] on global-search-item-title "Stephen P Gilland" at bounding box center [161, 30] width 89 height 6
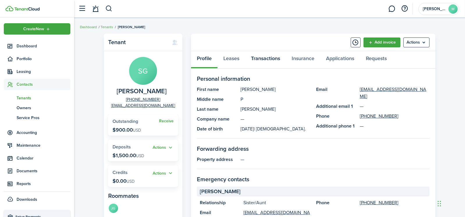
click at [265, 59] on link "Transactions" at bounding box center [265, 59] width 41 height 17
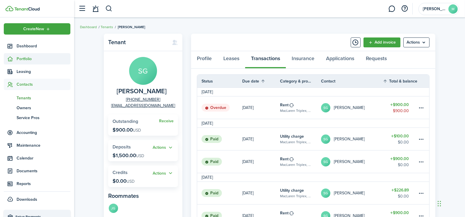
click at [32, 61] on span "Portfolio" at bounding box center [44, 59] width 54 height 6
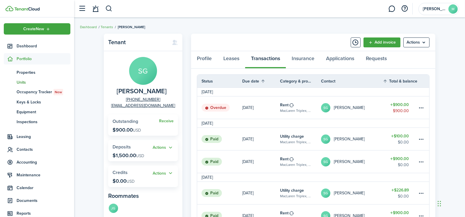
click at [31, 83] on span "Units" at bounding box center [44, 82] width 54 height 6
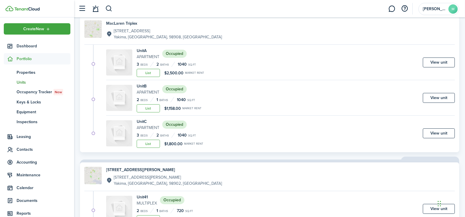
scroll to position [58, 0]
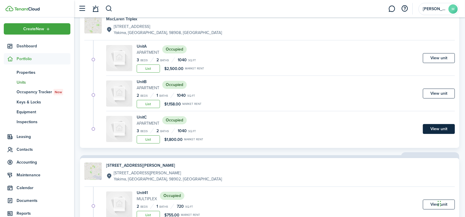
click at [429, 127] on link "View unit" at bounding box center [439, 129] width 32 height 10
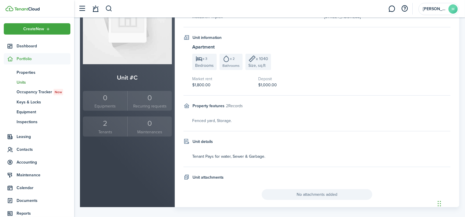
scroll to position [83, 0]
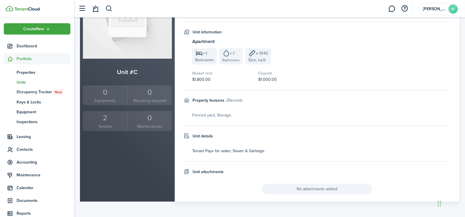
click at [95, 119] on div "2" at bounding box center [105, 117] width 42 height 11
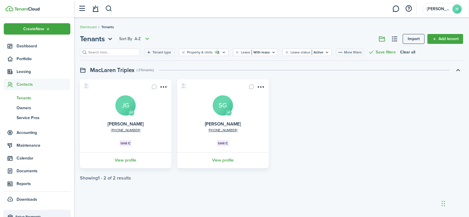
click at [126, 108] on avatar-text "JG" at bounding box center [125, 105] width 20 height 20
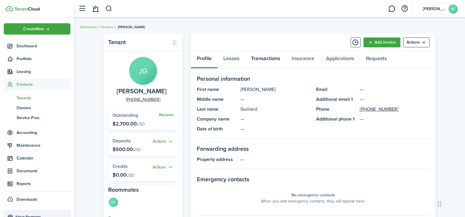
click at [273, 62] on link "Transactions" at bounding box center [265, 59] width 41 height 17
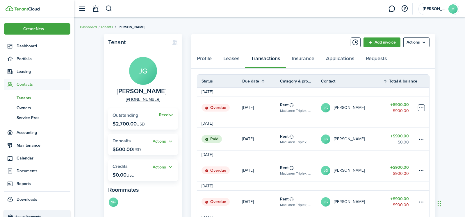
click at [421, 107] on table-menu-btn-icon at bounding box center [421, 107] width 7 height 7
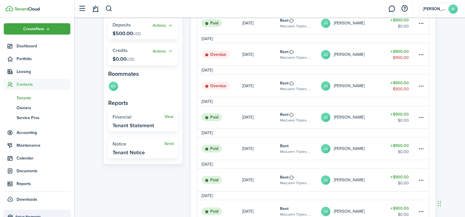
scroll to position [116, 0]
click at [30, 97] on span "Tenants" at bounding box center [44, 98] width 54 height 6
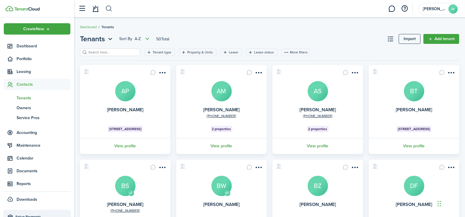
click at [110, 9] on button "button" at bounding box center [108, 9] width 7 height 10
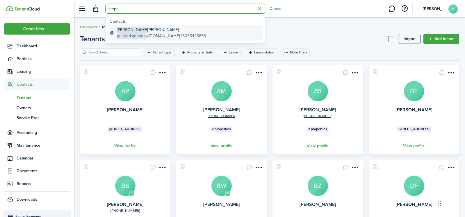
type input "steph"
click at [132, 27] on global-search-item-title "Stephen P Gilland" at bounding box center [161, 30] width 89 height 6
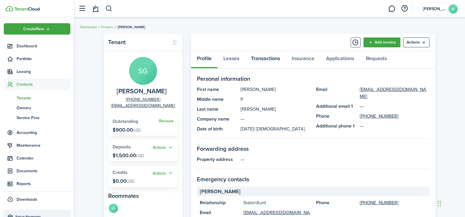
click at [263, 58] on link "Transactions" at bounding box center [265, 59] width 41 height 17
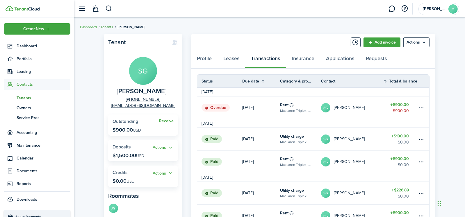
click at [110, 27] on link "Tenants" at bounding box center [107, 26] width 12 height 5
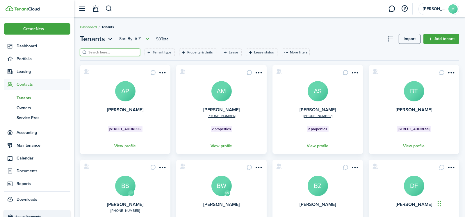
click at [110, 51] on input "search" at bounding box center [112, 53] width 51 height 6
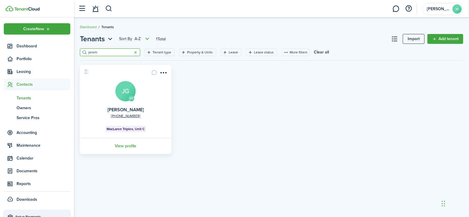
type input "jerem"
click at [119, 96] on avatar-text "JG" at bounding box center [125, 91] width 20 height 20
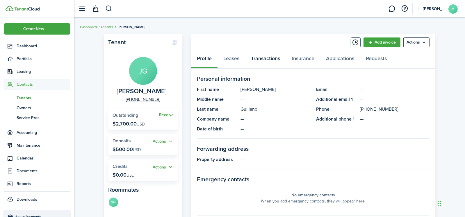
click at [270, 57] on link "Transactions" at bounding box center [265, 59] width 41 height 17
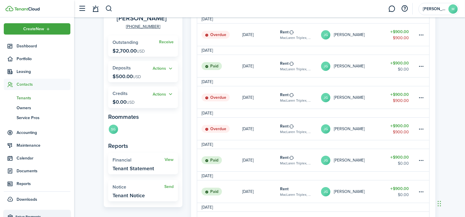
scroll to position [87, 0]
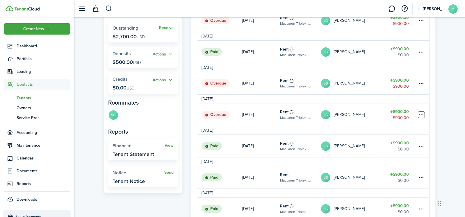
click at [423, 114] on table-menu-btn-icon at bounding box center [421, 114] width 7 height 7
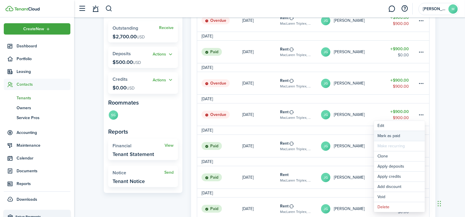
click at [404, 133] on link "Mark as paid" at bounding box center [399, 136] width 51 height 10
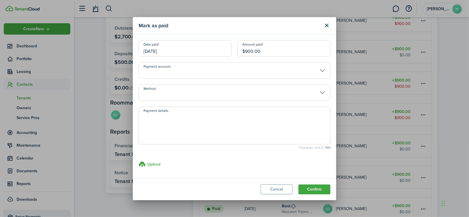
click at [180, 48] on input "06/01/2025" at bounding box center [185, 48] width 93 height 16
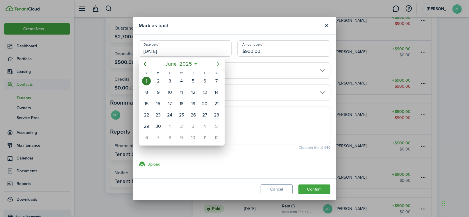
click at [217, 63] on icon "Next page" at bounding box center [218, 63] width 7 height 7
click at [203, 81] on div "5" at bounding box center [205, 81] width 9 height 9
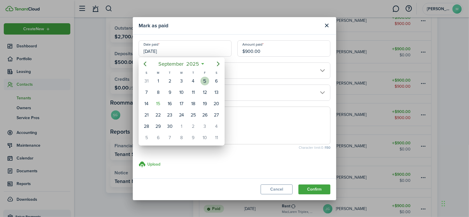
type input "09/05/2025"
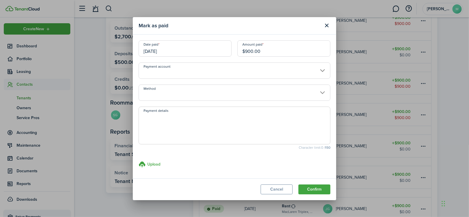
click at [158, 118] on textarea "Payment details" at bounding box center [234, 127] width 191 height 28
drag, startPoint x: 184, startPoint y: 113, endPoint x: 129, endPoint y: 119, distance: 55.2
click at [129, 119] on div "Mark as paid Date paid 09/05/2025 Amount paid $900.00 Payment account Method Pa…" at bounding box center [234, 108] width 469 height 217
type textarea "Receipt # 0040160"
click at [319, 188] on button "Confirm" at bounding box center [314, 190] width 32 height 10
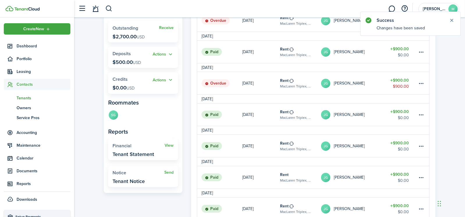
click at [424, 83] on table-menu-btn-icon at bounding box center [421, 83] width 7 height 7
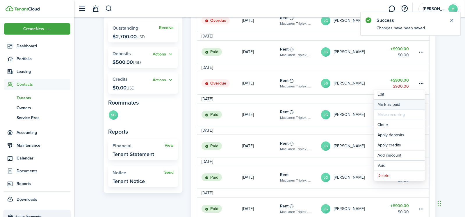
click at [399, 104] on link "Mark as paid" at bounding box center [399, 105] width 51 height 10
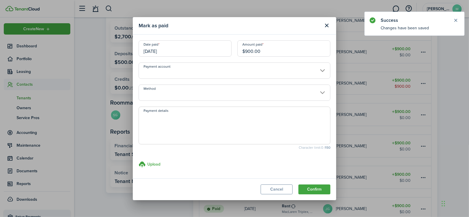
click at [168, 119] on textarea "Payment details" at bounding box center [234, 127] width 191 height 28
paste textarea "Receipt # 0040160"
click at [179, 49] on input "[DATE]" at bounding box center [185, 48] width 93 height 16
type textarea "Receipt # 0040160"
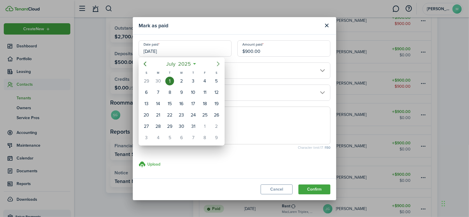
click at [216, 64] on icon "Next page" at bounding box center [218, 63] width 7 height 7
click at [205, 79] on div "5" at bounding box center [205, 81] width 9 height 9
type input "09/05/2025"
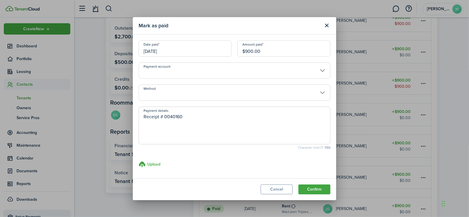
click at [309, 188] on button "Confirm" at bounding box center [314, 190] width 32 height 10
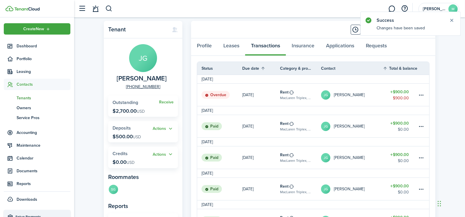
scroll to position [0, 0]
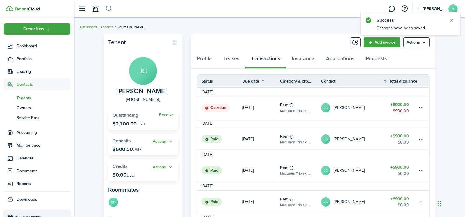
click at [109, 10] on button "button" at bounding box center [108, 9] width 7 height 10
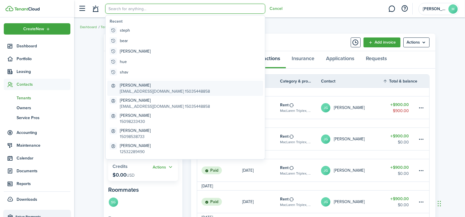
click at [135, 84] on global-search-item-title "Stephen P Gilland" at bounding box center [165, 85] width 90 height 6
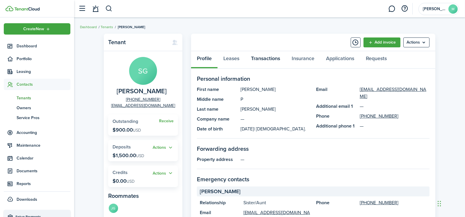
click at [274, 58] on link "Transactions" at bounding box center [265, 59] width 41 height 17
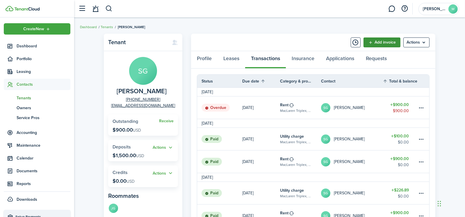
click at [384, 41] on link "Add invoice" at bounding box center [381, 42] width 37 height 10
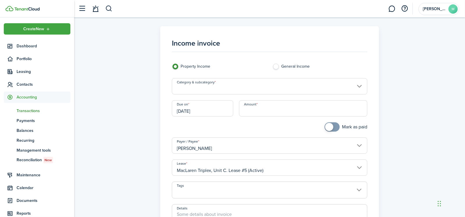
click at [193, 89] on input "Category & subcategory" at bounding box center [269, 86] width 195 height 16
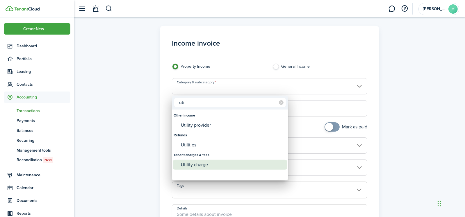
type input "util"
click at [209, 165] on div "Utility charge" at bounding box center [232, 165] width 103 height 10
type input "Tenant charges & fees / Utility charge"
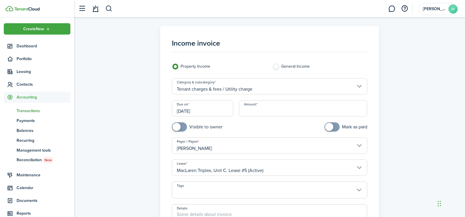
click at [247, 111] on input "Amount" at bounding box center [303, 108] width 128 height 16
type input "$100.00"
click at [221, 110] on input "[DATE]" at bounding box center [202, 108] width 61 height 16
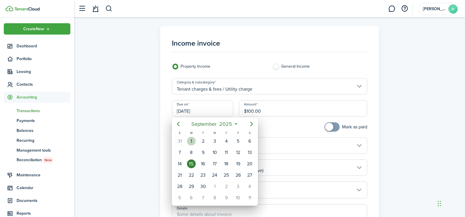
click at [193, 143] on div "1" at bounding box center [191, 141] width 9 height 9
type input "[DATE]"
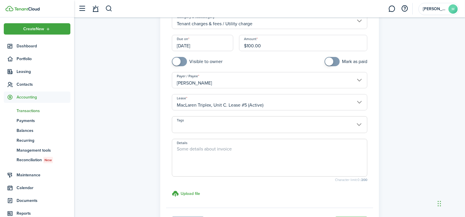
scroll to position [87, 0]
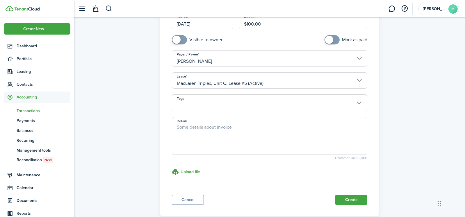
click at [351, 205] on panel-main-footer "Cancel Create" at bounding box center [269, 198] width 207 height 25
click at [353, 200] on button "Create" at bounding box center [351, 200] width 32 height 10
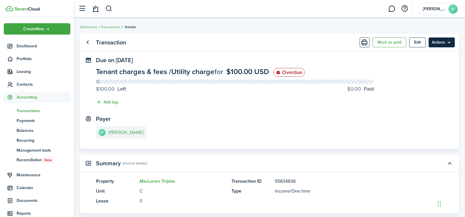
click at [448, 43] on menu-btn "Actions" at bounding box center [441, 42] width 26 height 10
click at [392, 42] on button "Mark as paid" at bounding box center [389, 42] width 34 height 10
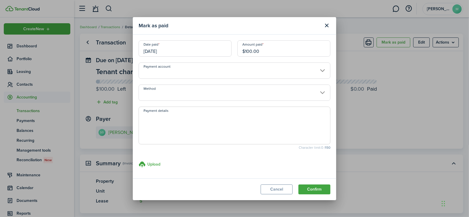
click at [187, 72] on input "Payment account" at bounding box center [235, 70] width 192 height 16
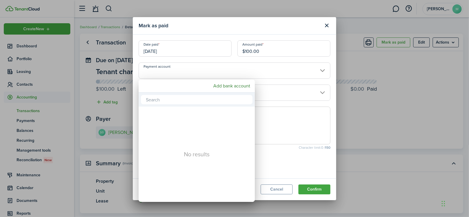
click at [280, 122] on div at bounding box center [235, 109] width 562 height 310
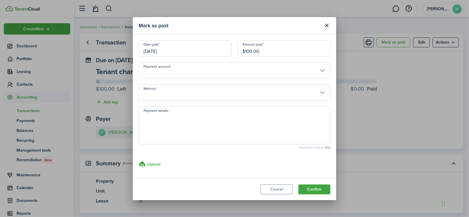
click at [249, 118] on textarea "Payment details" at bounding box center [234, 127] width 191 height 28
paste textarea "Receipt # 0040160"
type textarea "Receipt # 0040160"
click at [306, 188] on button "Confirm" at bounding box center [314, 190] width 32 height 10
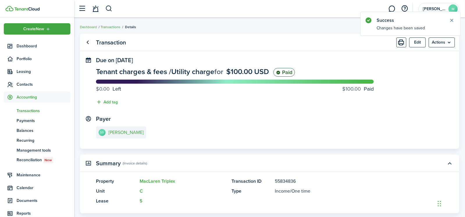
click at [111, 24] on link "Transactions" at bounding box center [111, 26] width 20 height 5
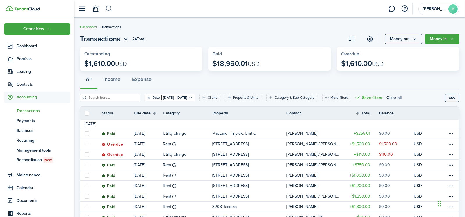
click at [109, 9] on button "button" at bounding box center [108, 9] width 7 height 10
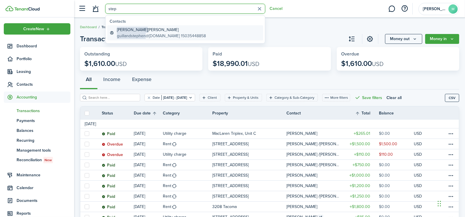
type input "step"
click at [143, 30] on global-search-item-title "Stephen P Gilland" at bounding box center [161, 30] width 89 height 6
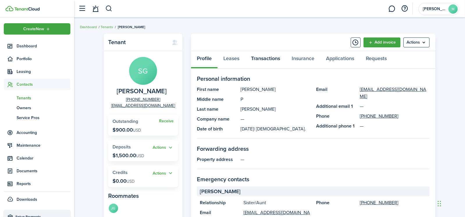
click at [266, 60] on link "Transactions" at bounding box center [265, 59] width 41 height 17
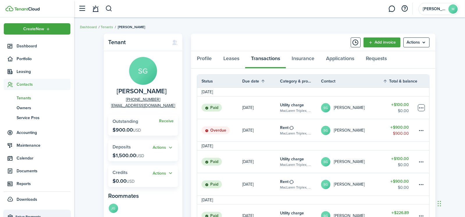
click at [420, 108] on table-menu-btn-icon at bounding box center [421, 107] width 7 height 7
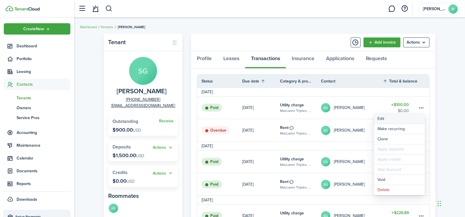
click at [399, 118] on button "Edit" at bounding box center [399, 119] width 51 height 10
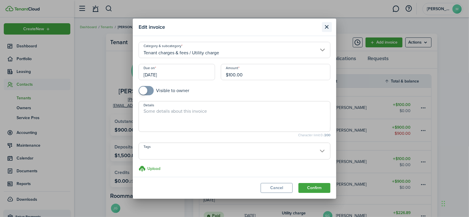
click at [328, 27] on button "Close modal" at bounding box center [327, 27] width 10 height 10
